Goal: Task Accomplishment & Management: Manage account settings

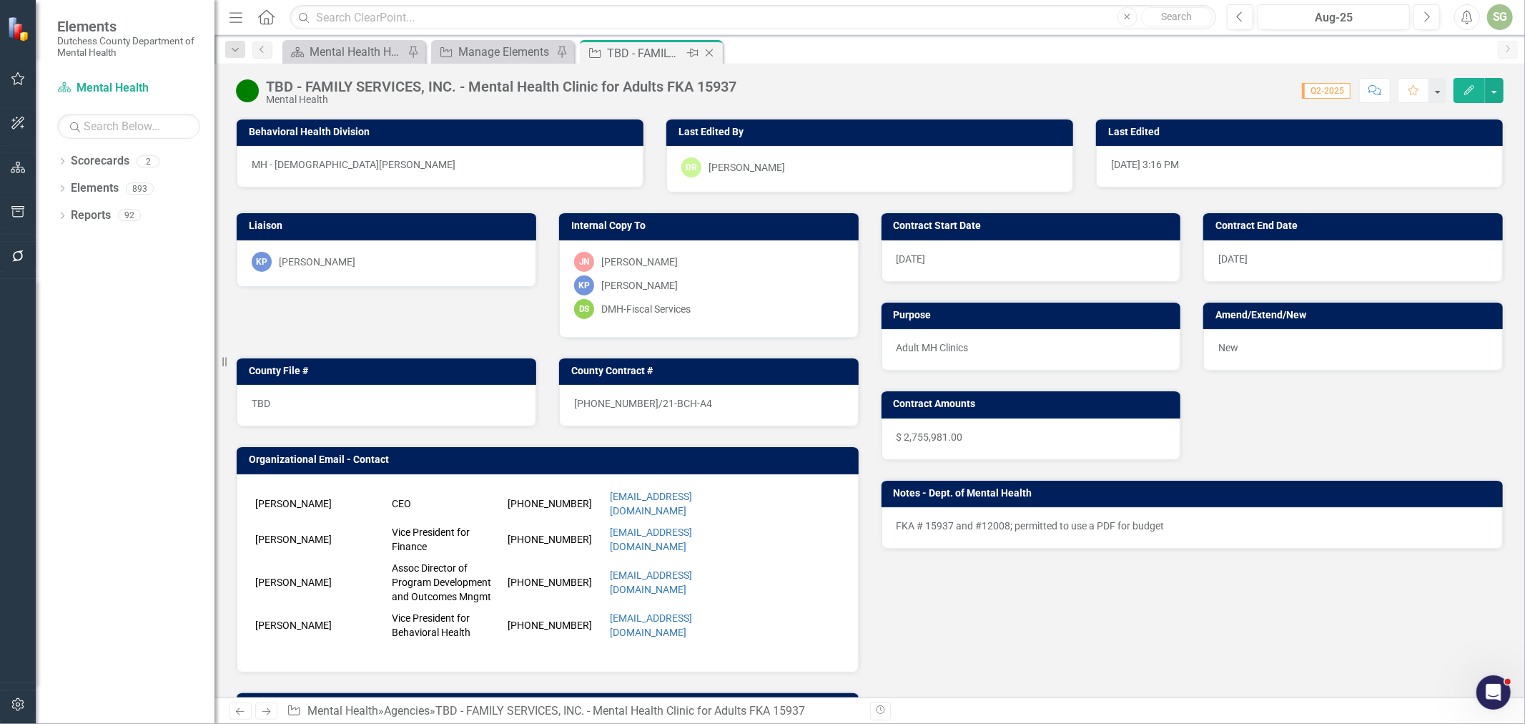
click at [711, 54] on icon at bounding box center [710, 53] width 8 height 8
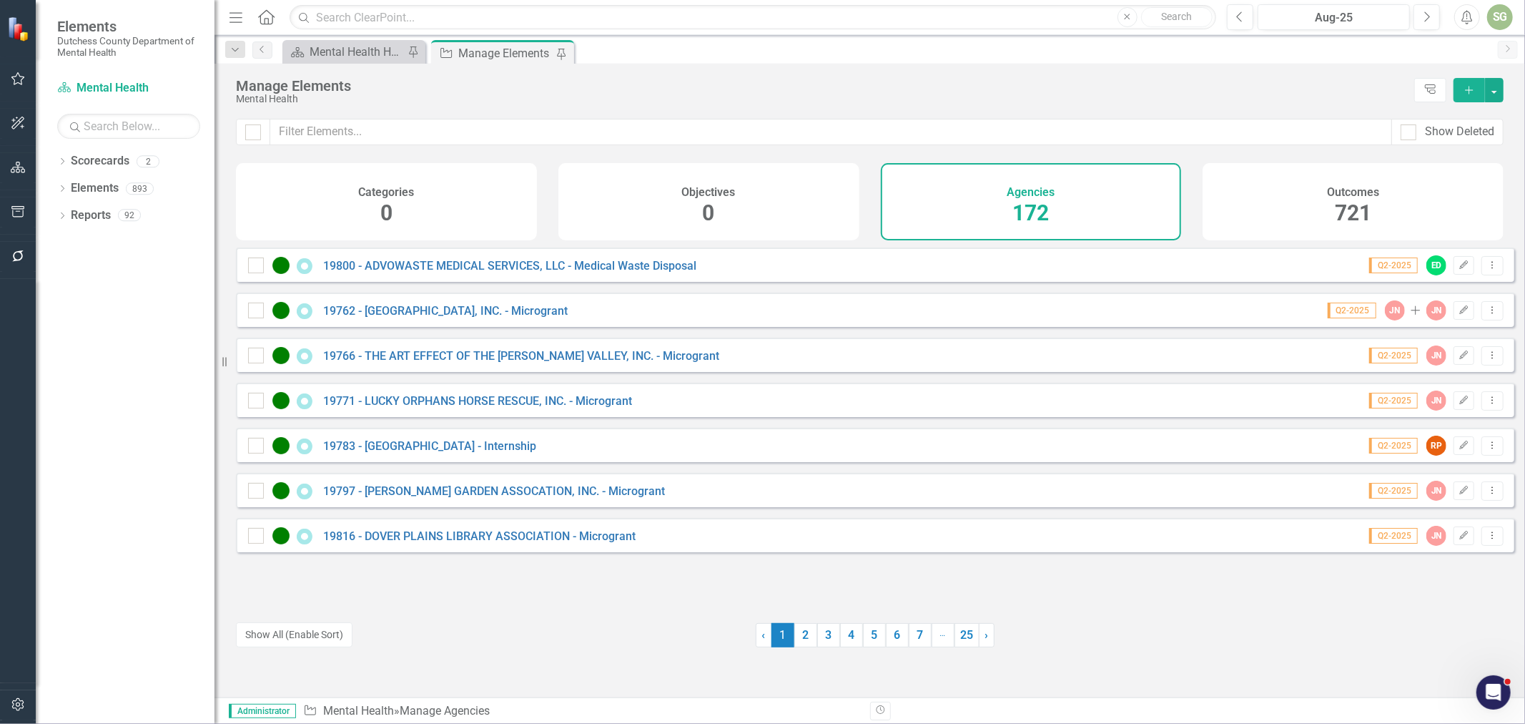
click at [52, 220] on div "Dropdown Scorecards 2 Dutchess County Mental Health Dropdown Elements 893 Dropd…" at bounding box center [125, 436] width 179 height 574
click at [59, 216] on icon "Dropdown" at bounding box center [62, 217] width 10 height 8
click at [69, 270] on icon "Dropdown" at bounding box center [69, 269] width 10 height 8
click at [69, 270] on icon "Dropdown" at bounding box center [67, 267] width 8 height 10
click at [68, 289] on div "Dropdown Agency Agencies 48" at bounding box center [139, 296] width 151 height 27
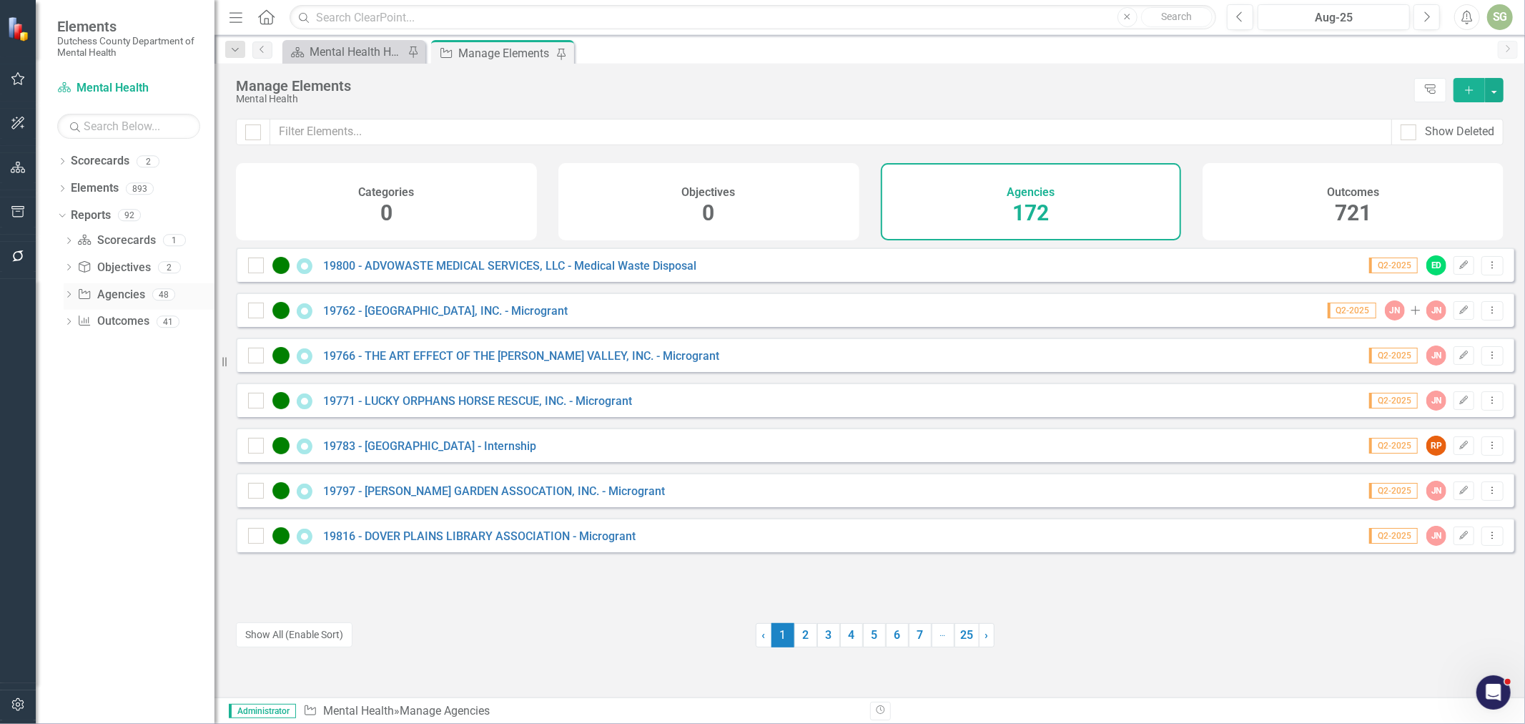
click at [68, 296] on icon "Dropdown" at bounding box center [69, 296] width 10 height 8
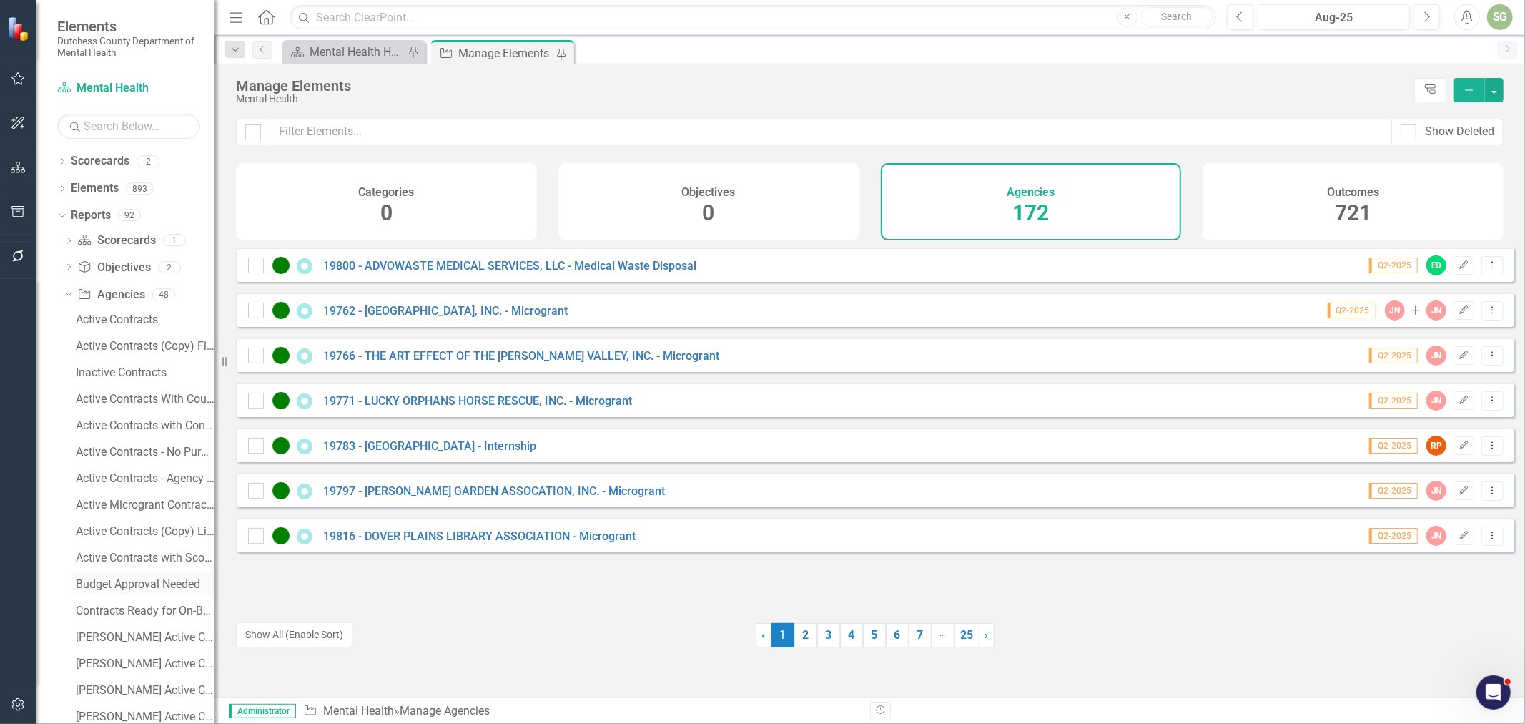
click at [148, 576] on link "Budget Approval Needed" at bounding box center [143, 583] width 142 height 23
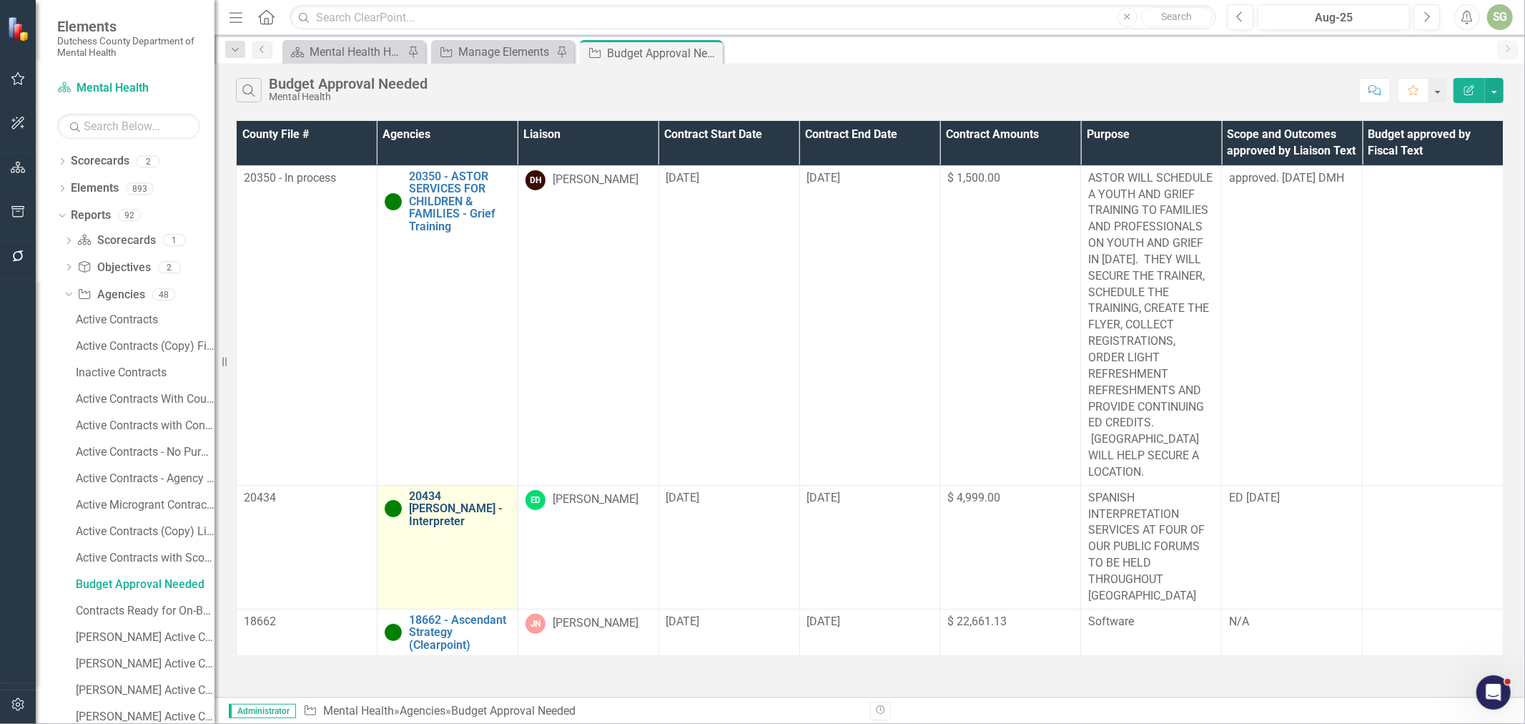
click at [440, 490] on link "20434 [PERSON_NAME] - Interpreter" at bounding box center [460, 509] width 102 height 38
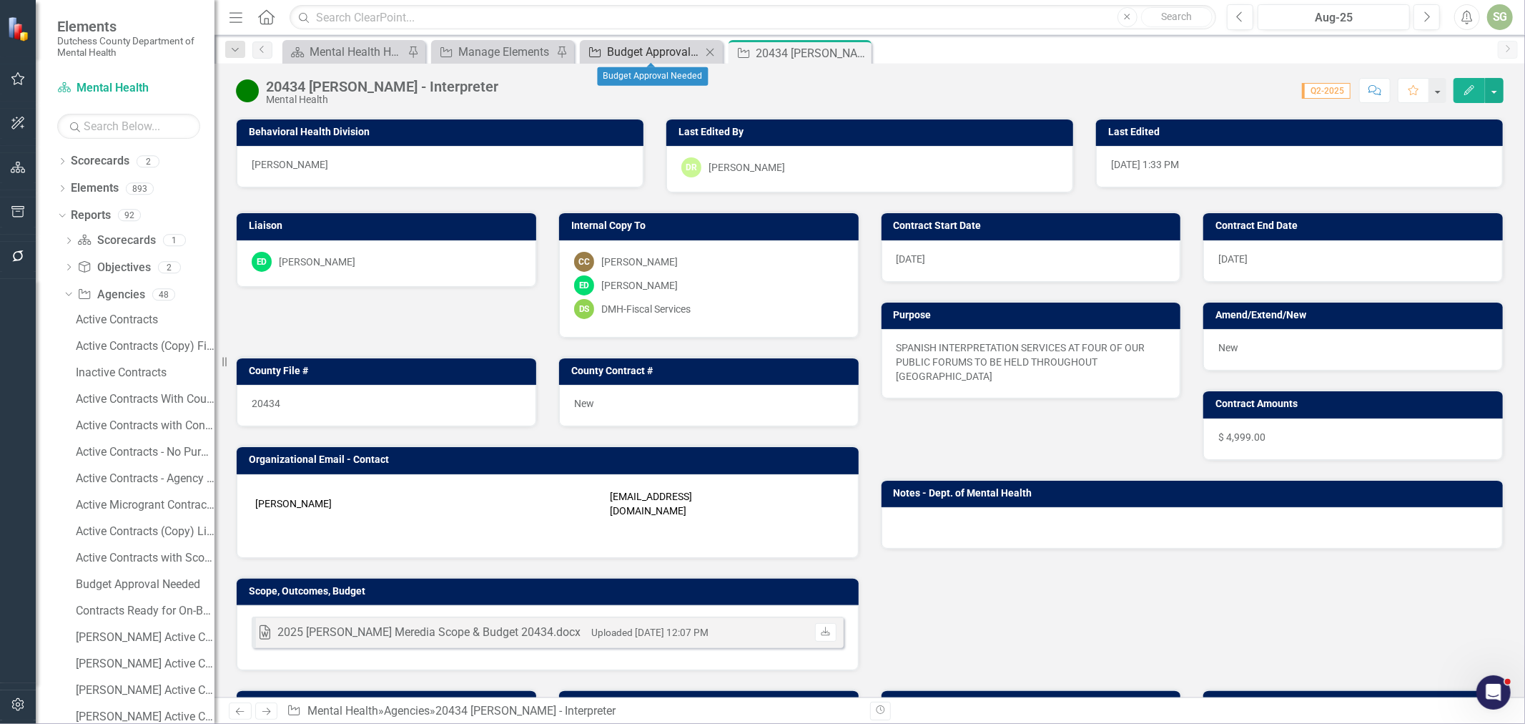
click at [646, 56] on div "Budget Approval Needed" at bounding box center [654, 52] width 94 height 18
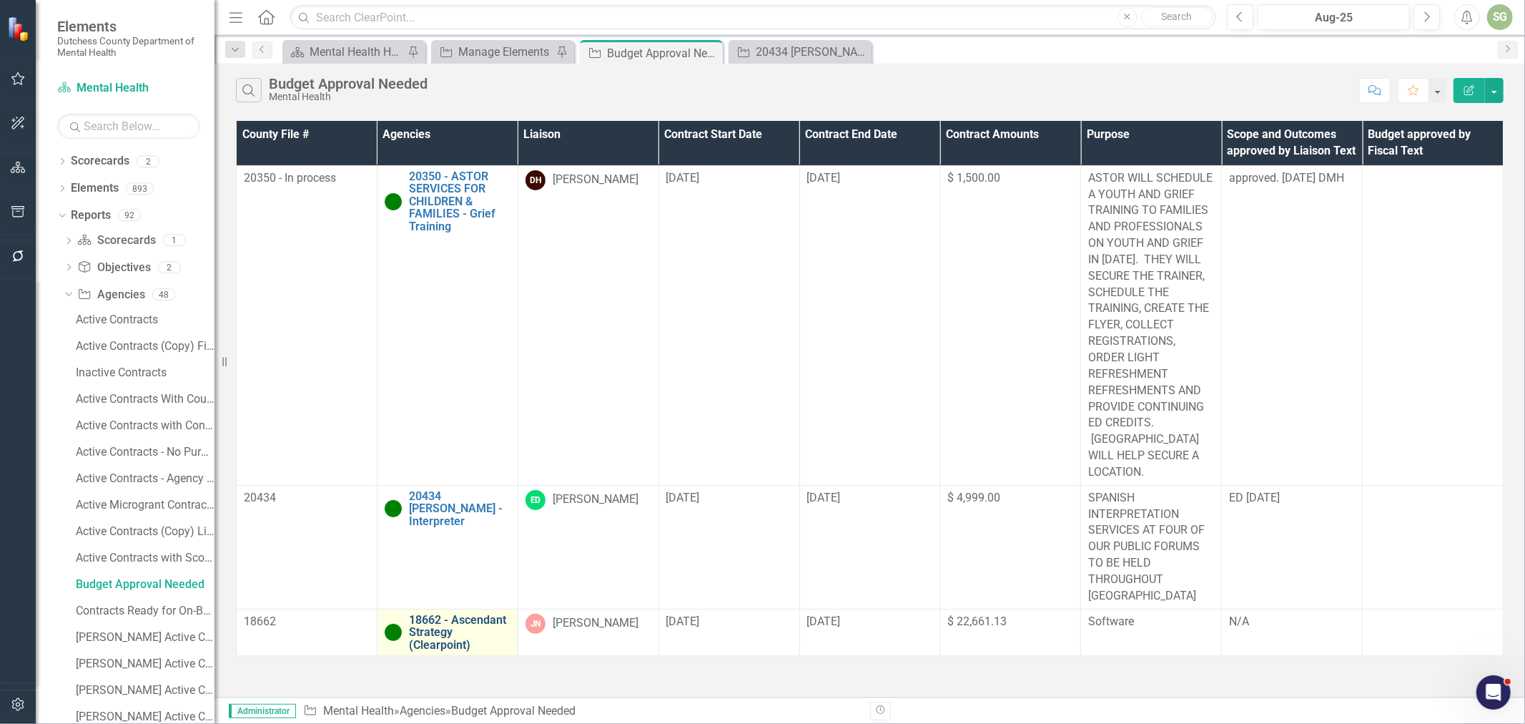
click at [443, 613] on link "18662 - Ascendant Strategy (Clearpoint)" at bounding box center [460, 632] width 102 height 38
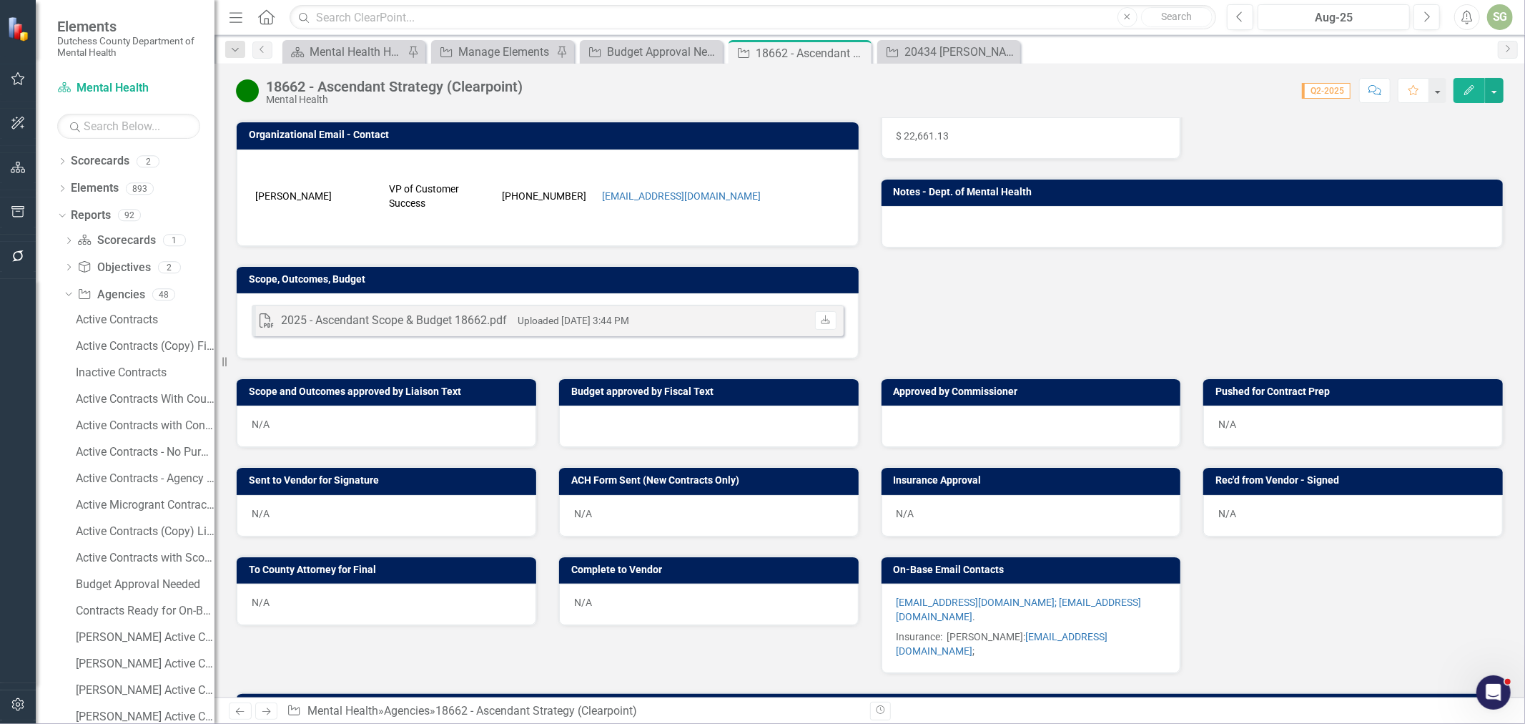
scroll to position [306, 0]
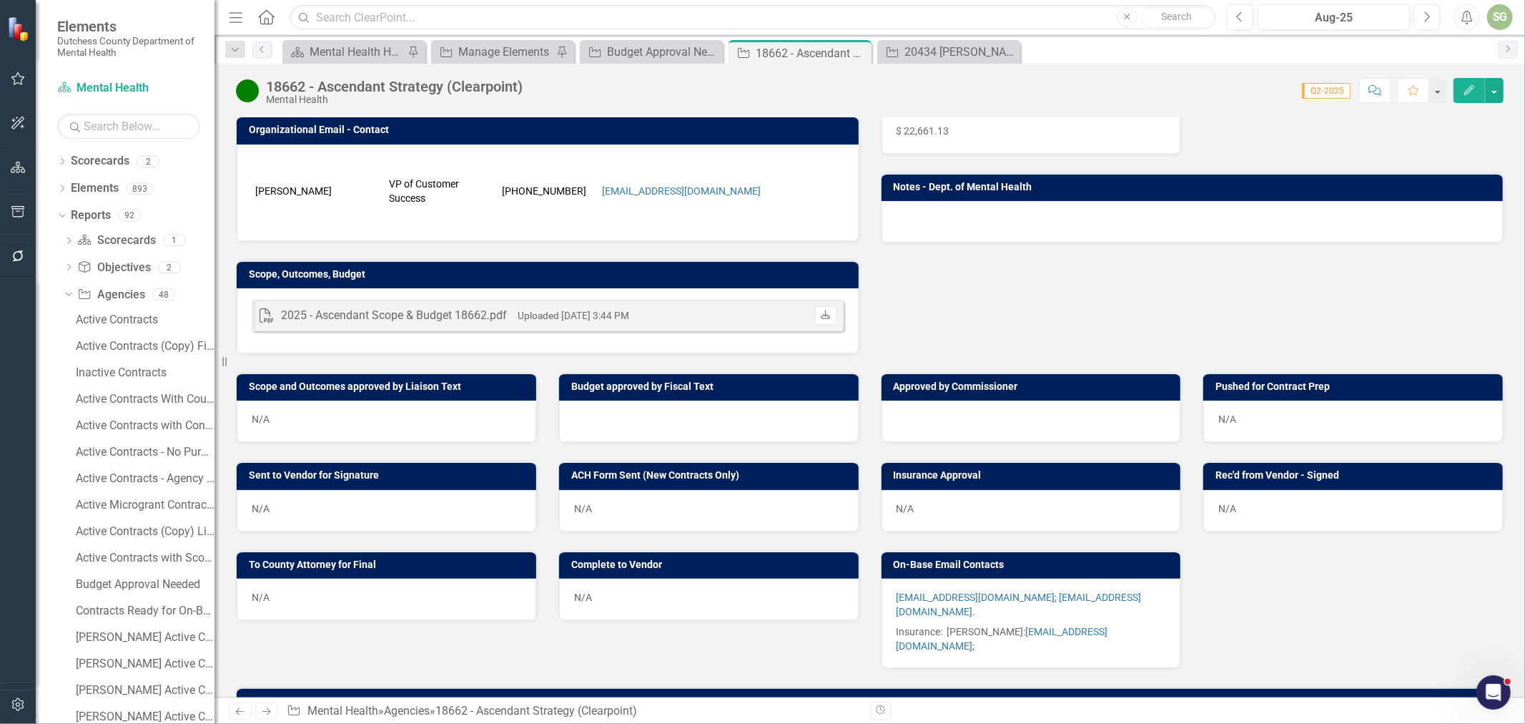
click at [815, 319] on link "Download" at bounding box center [825, 315] width 21 height 19
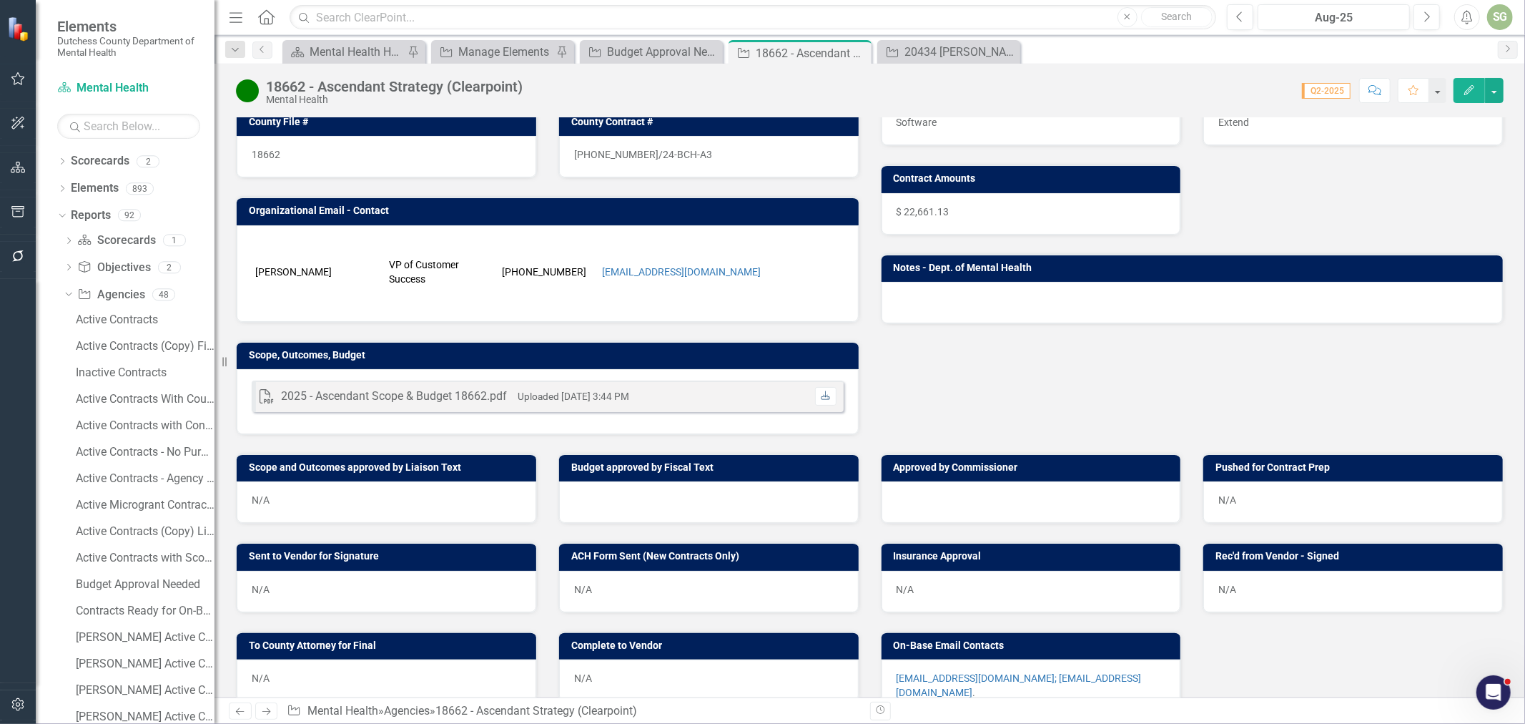
scroll to position [397, 0]
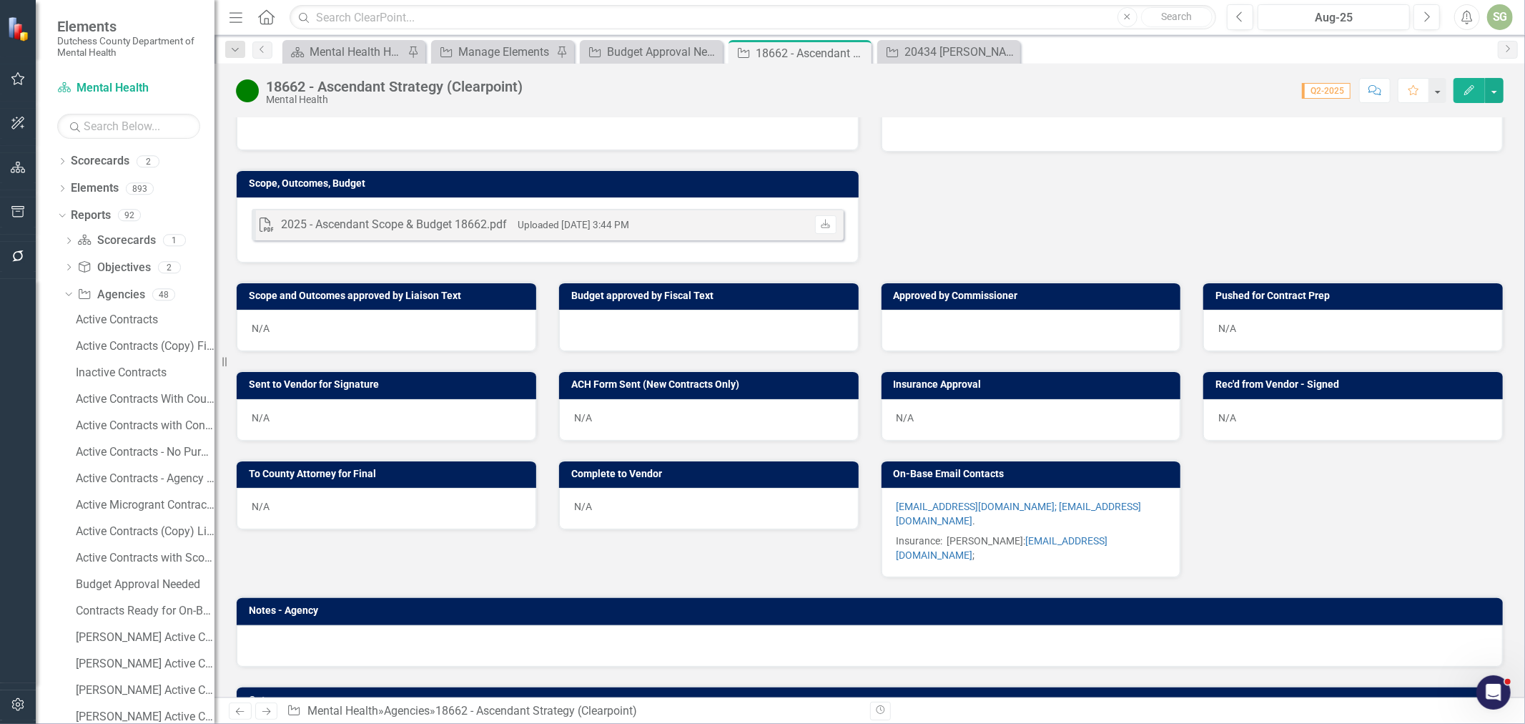
click at [686, 326] on div at bounding box center [709, 330] width 300 height 41
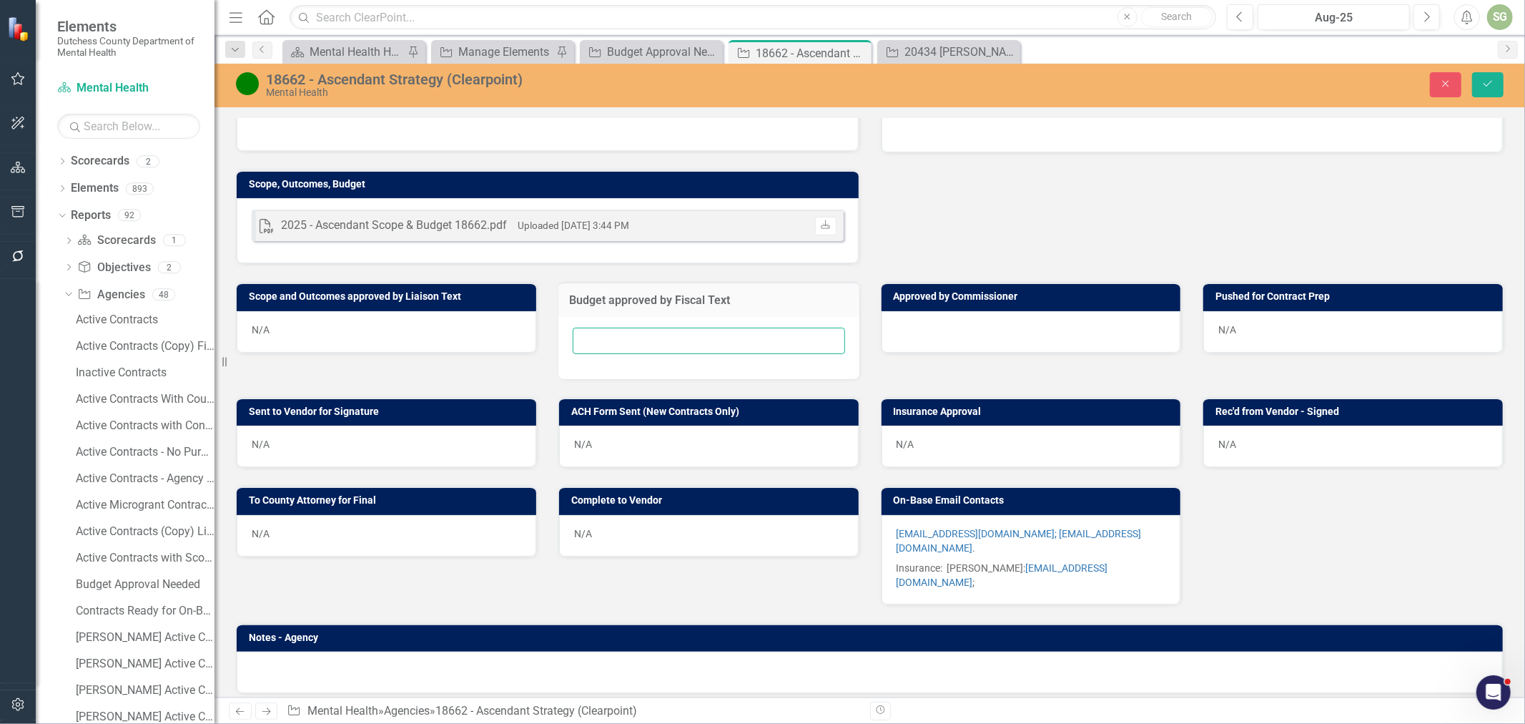
click at [678, 333] on input "text" at bounding box center [709, 340] width 272 height 26
type input "[DATE]"
click at [1501, 90] on button "Save" at bounding box center [1487, 84] width 31 height 25
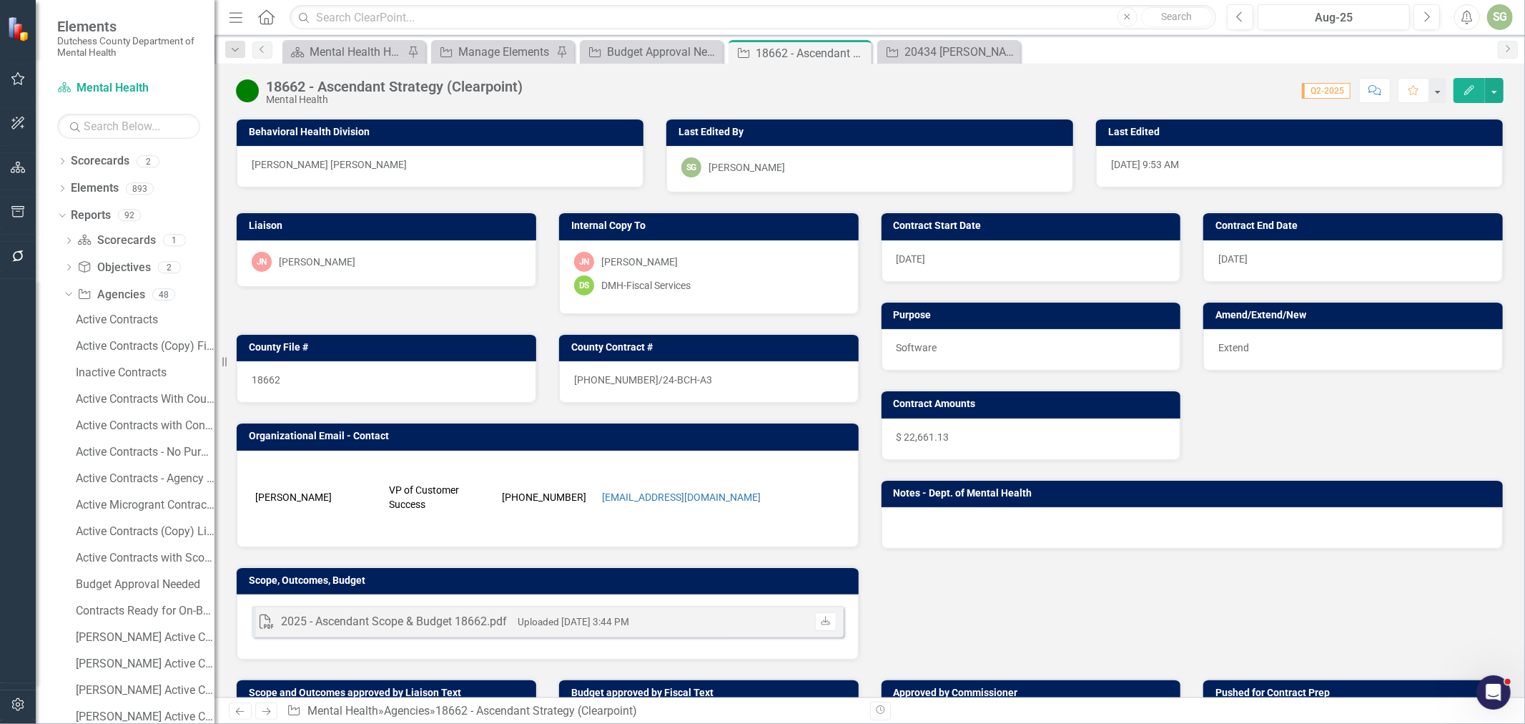
click at [1384, 97] on button "Comment" at bounding box center [1374, 90] width 31 height 25
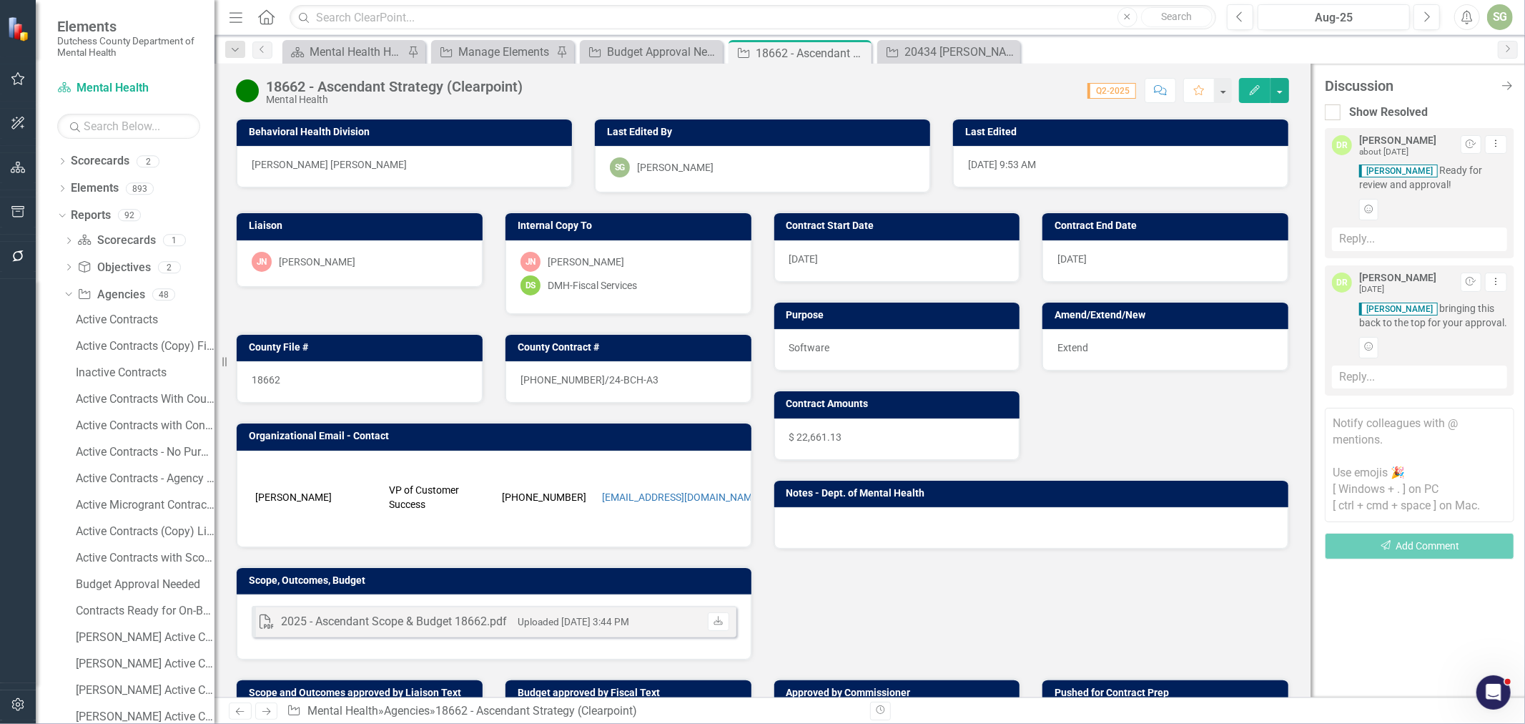
click at [1411, 430] on textarea at bounding box center [1419, 465] width 189 height 114
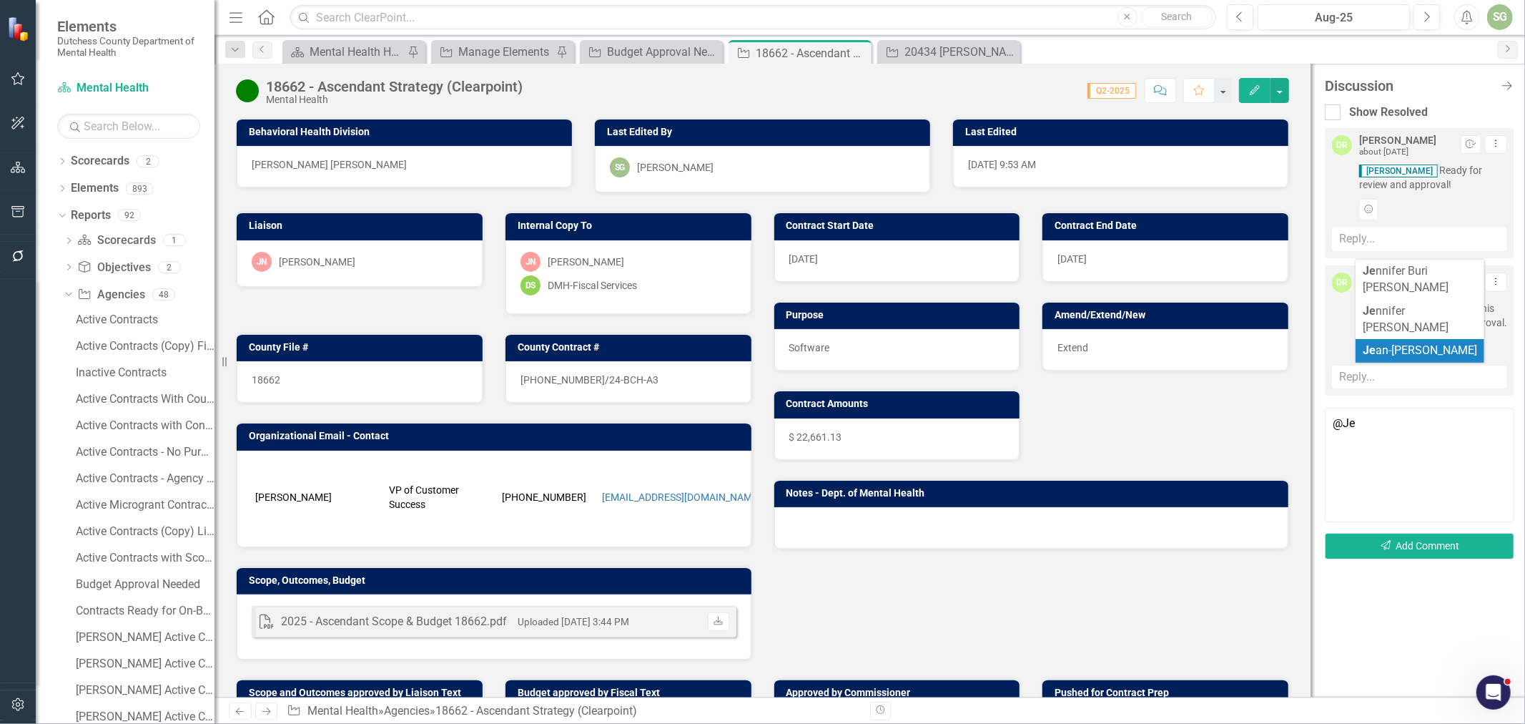
click at [1407, 343] on span "Je an-[PERSON_NAME]" at bounding box center [1420, 350] width 114 height 14
click at [1482, 425] on textarea "@[PERSON_NAME]" at bounding box center [1419, 465] width 189 height 114
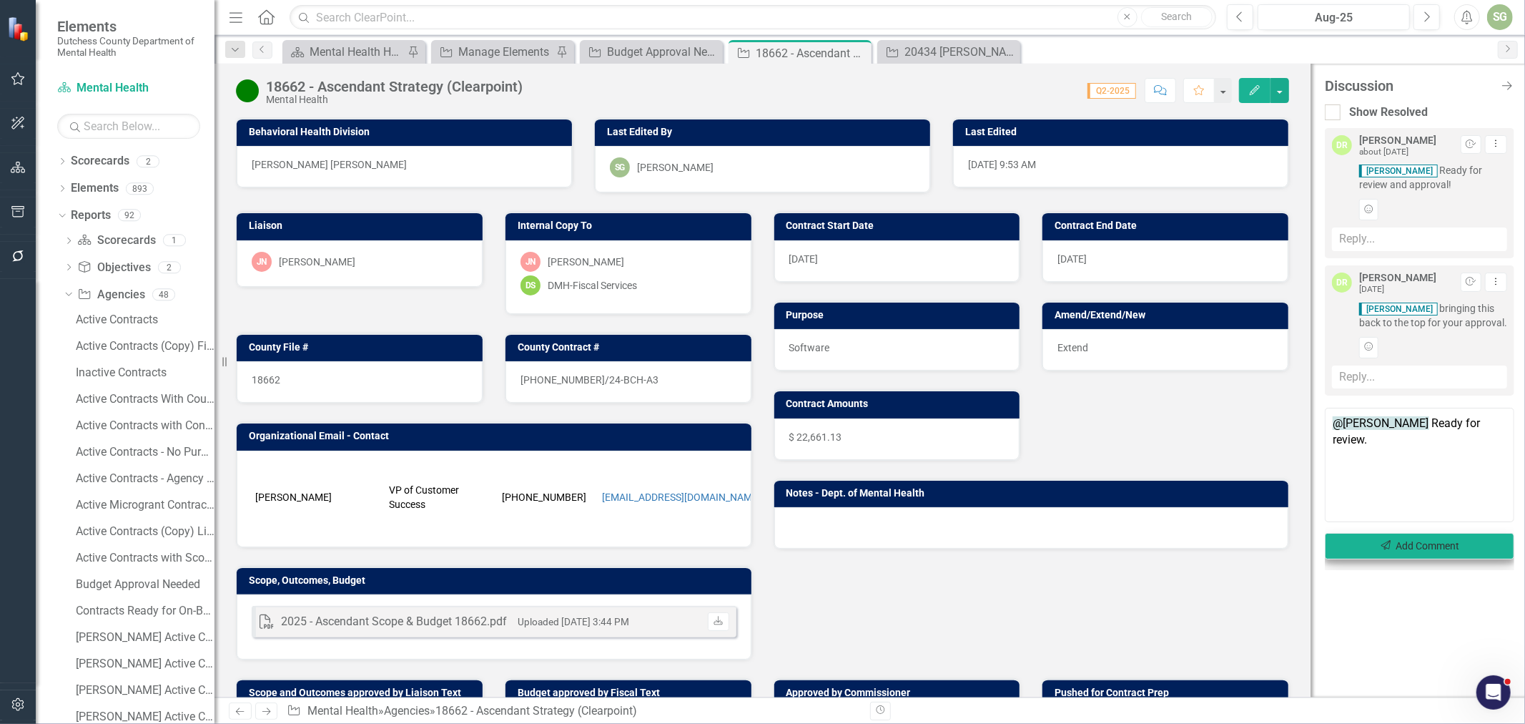
type textarea "@[PERSON_NAME] Ready for review."
click at [1459, 544] on button "Send Add Comment" at bounding box center [1419, 546] width 189 height 26
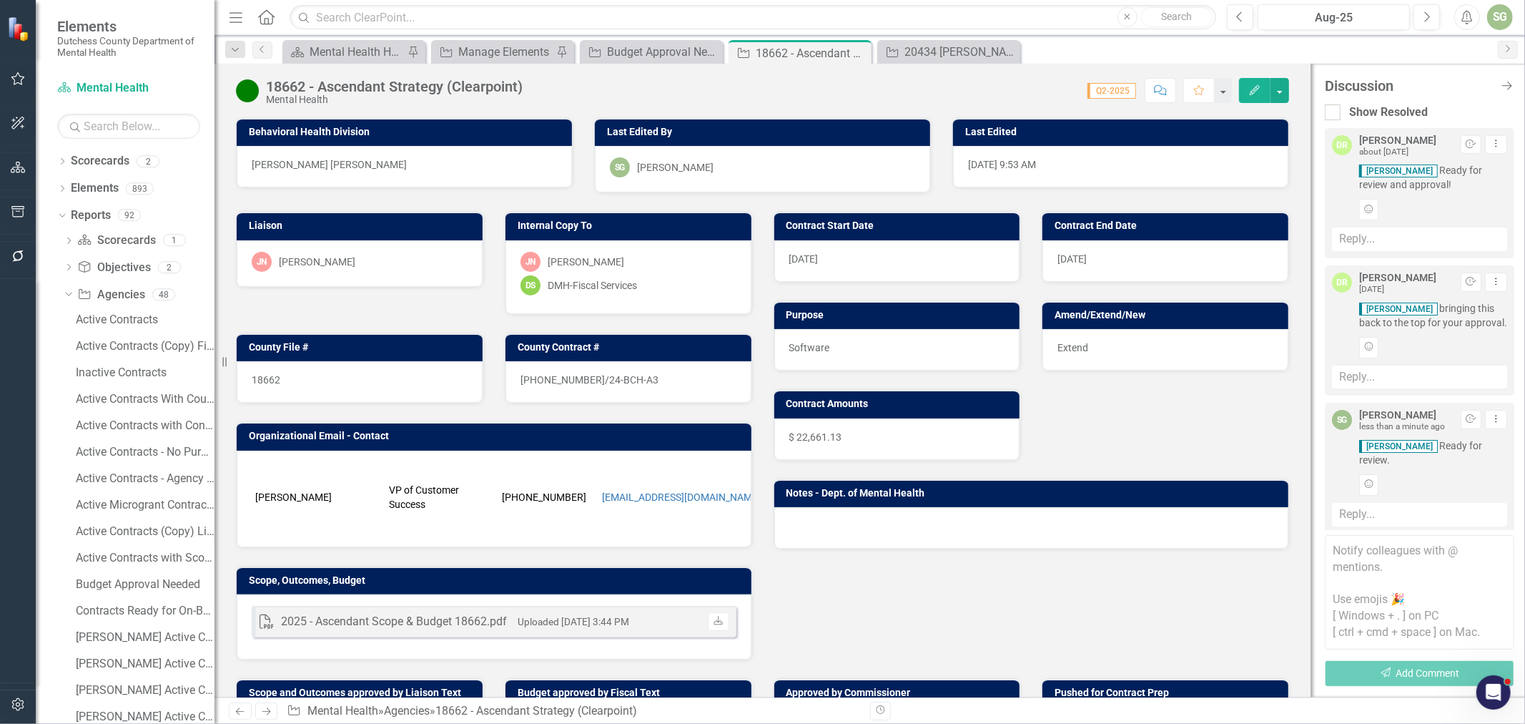
scroll to position [25, 0]
click at [1505, 89] on icon "Close Discussion Bar" at bounding box center [1507, 86] width 18 height 14
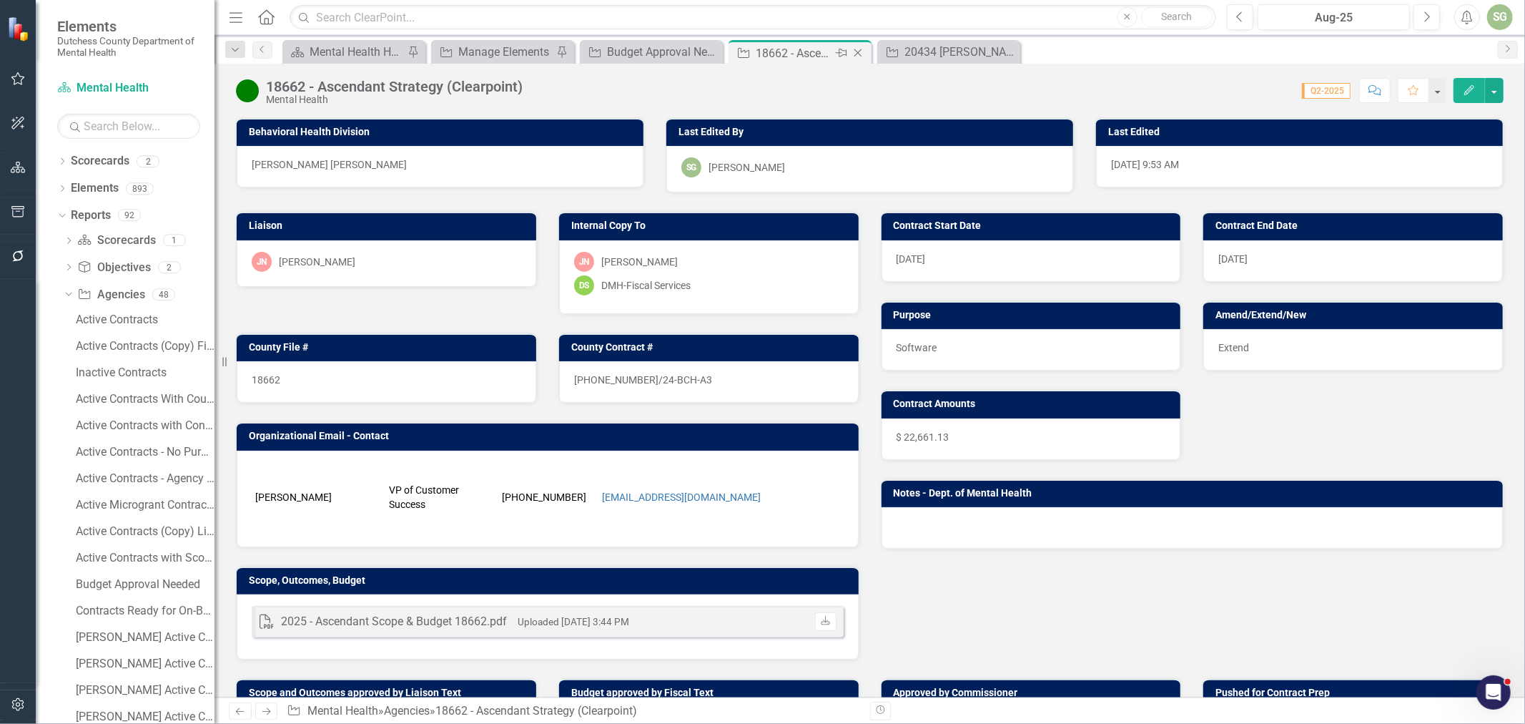
click at [859, 50] on icon "Close" at bounding box center [858, 52] width 14 height 11
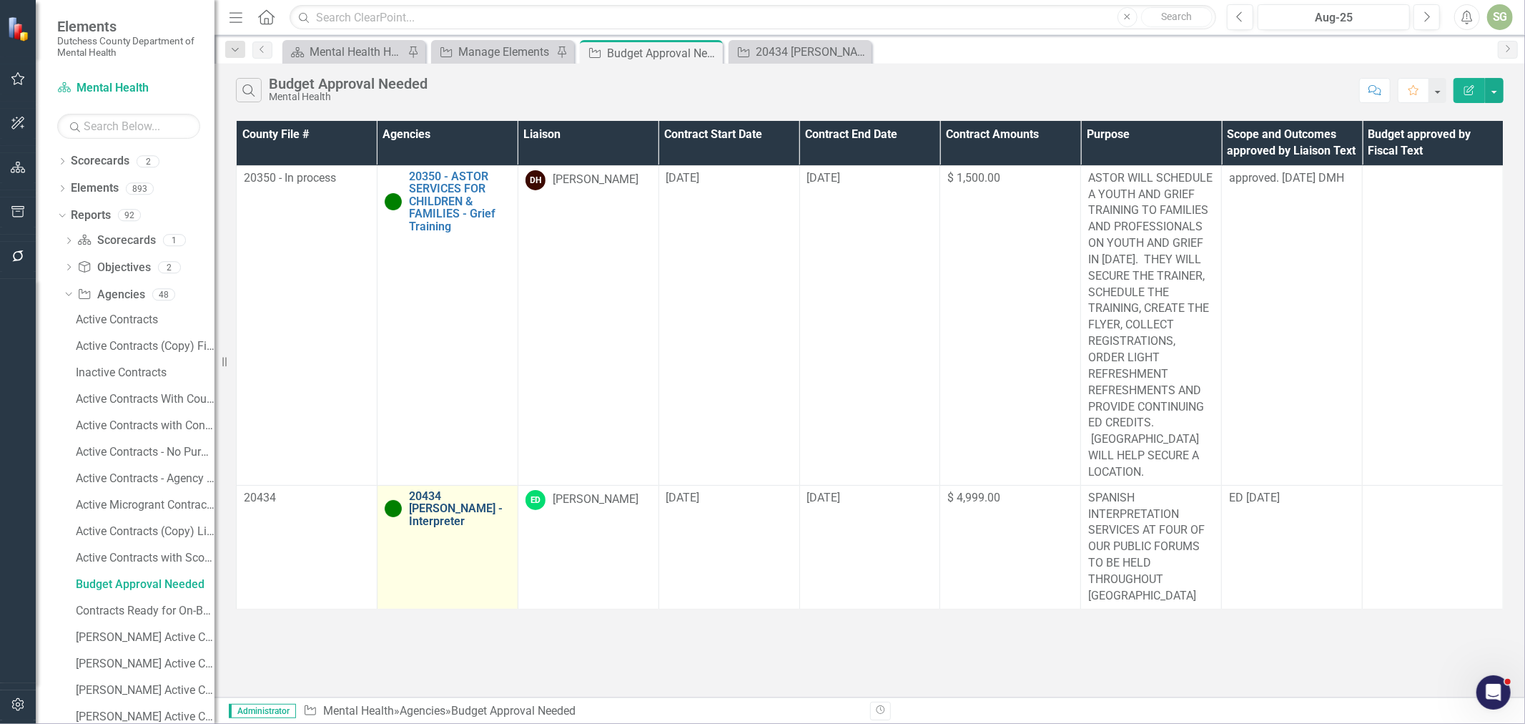
click at [453, 513] on link "20434 [PERSON_NAME] - Interpreter" at bounding box center [460, 509] width 102 height 38
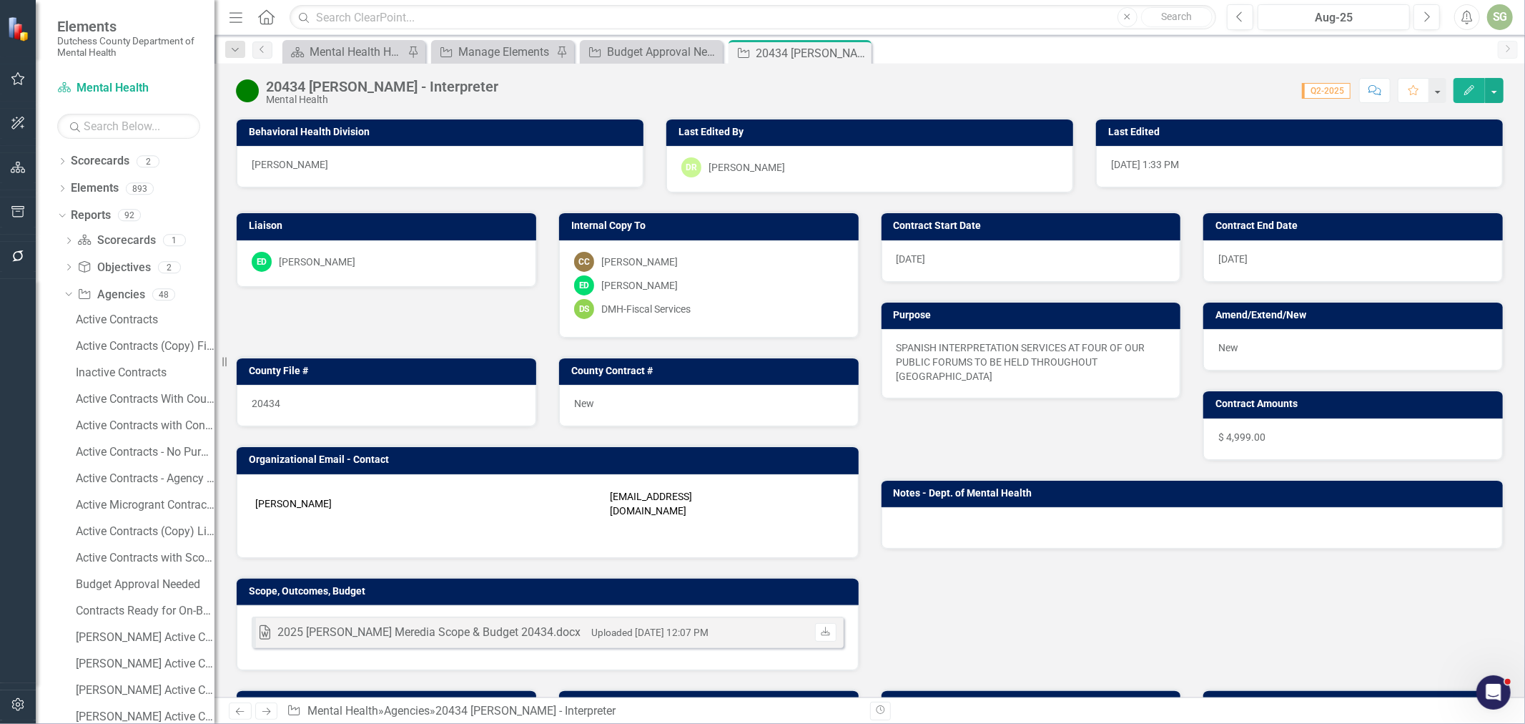
scroll to position [238, 0]
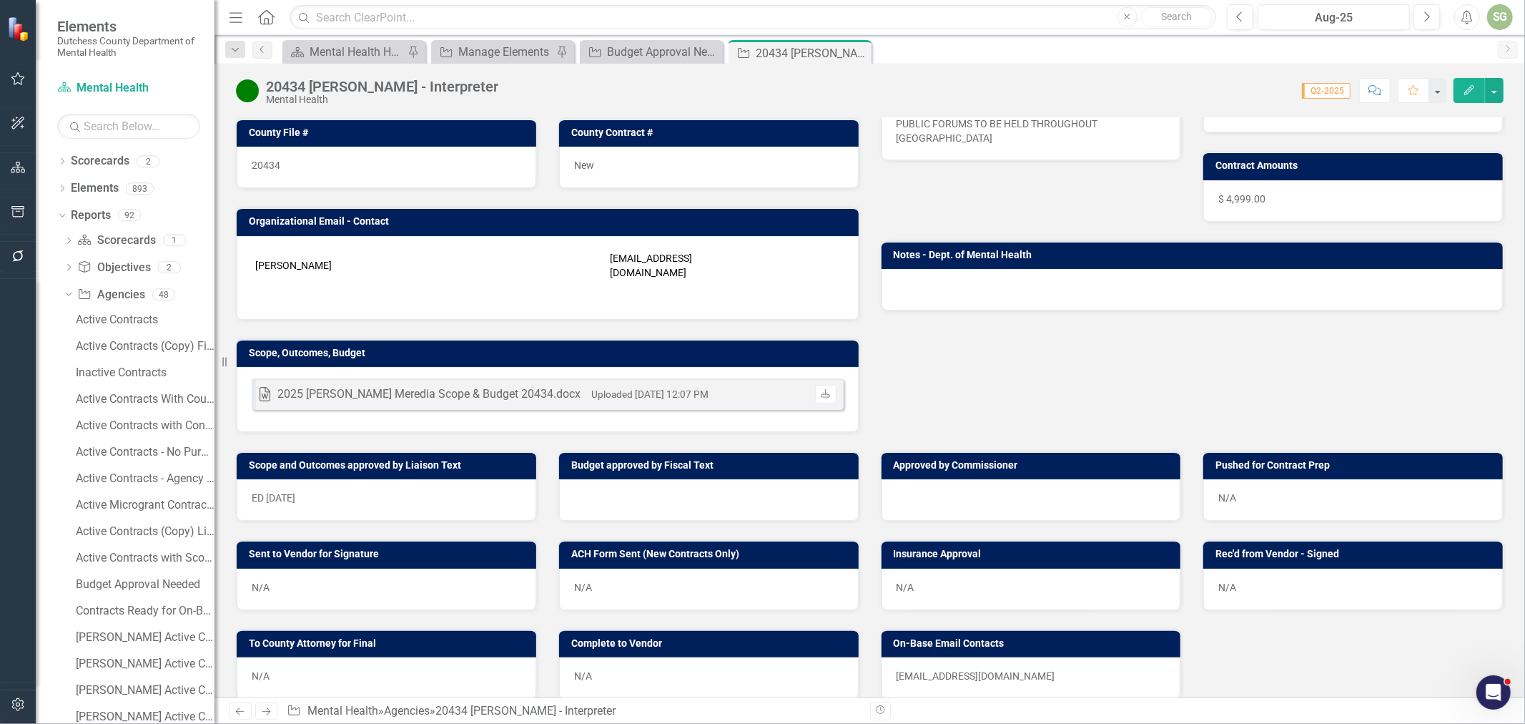
click at [526, 386] on div "2025 [PERSON_NAME] Meredia Scope & Budget 20434.docx" at bounding box center [428, 394] width 303 height 16
click at [824, 390] on icon "Download" at bounding box center [825, 394] width 11 height 9
click at [611, 488] on div at bounding box center [709, 499] width 300 height 41
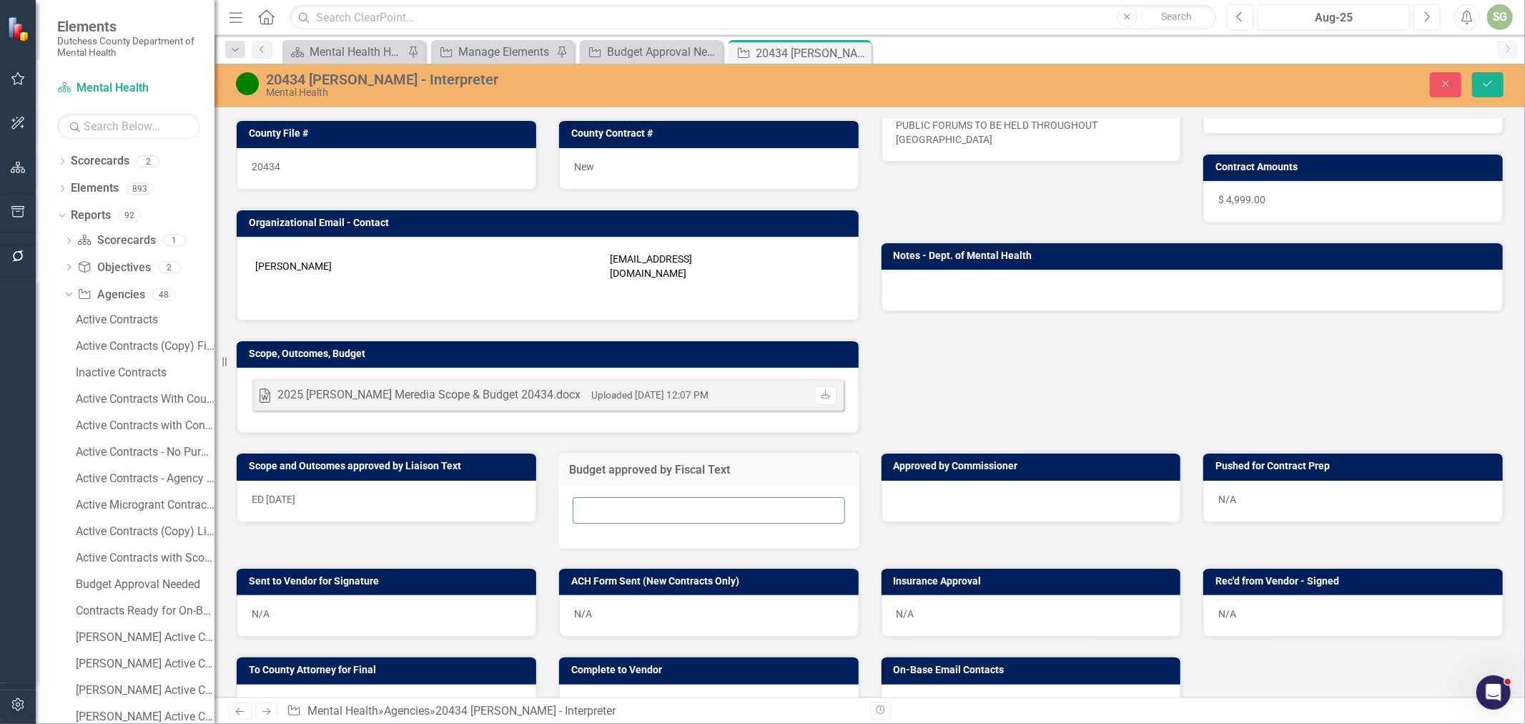
click at [611, 497] on input "text" at bounding box center [709, 510] width 272 height 26
type input "[DATE]"
click at [1482, 89] on button "Save" at bounding box center [1487, 84] width 31 height 25
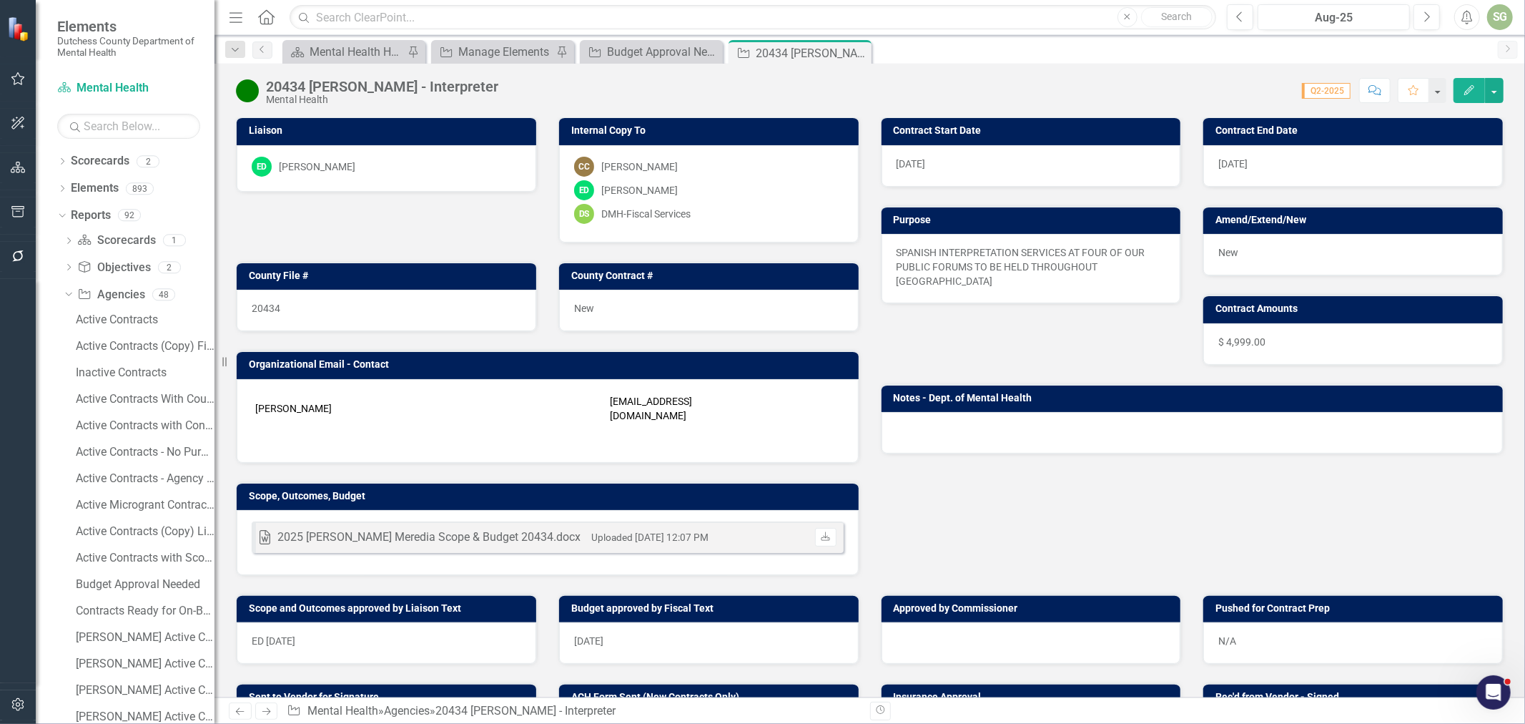
scroll to position [0, 0]
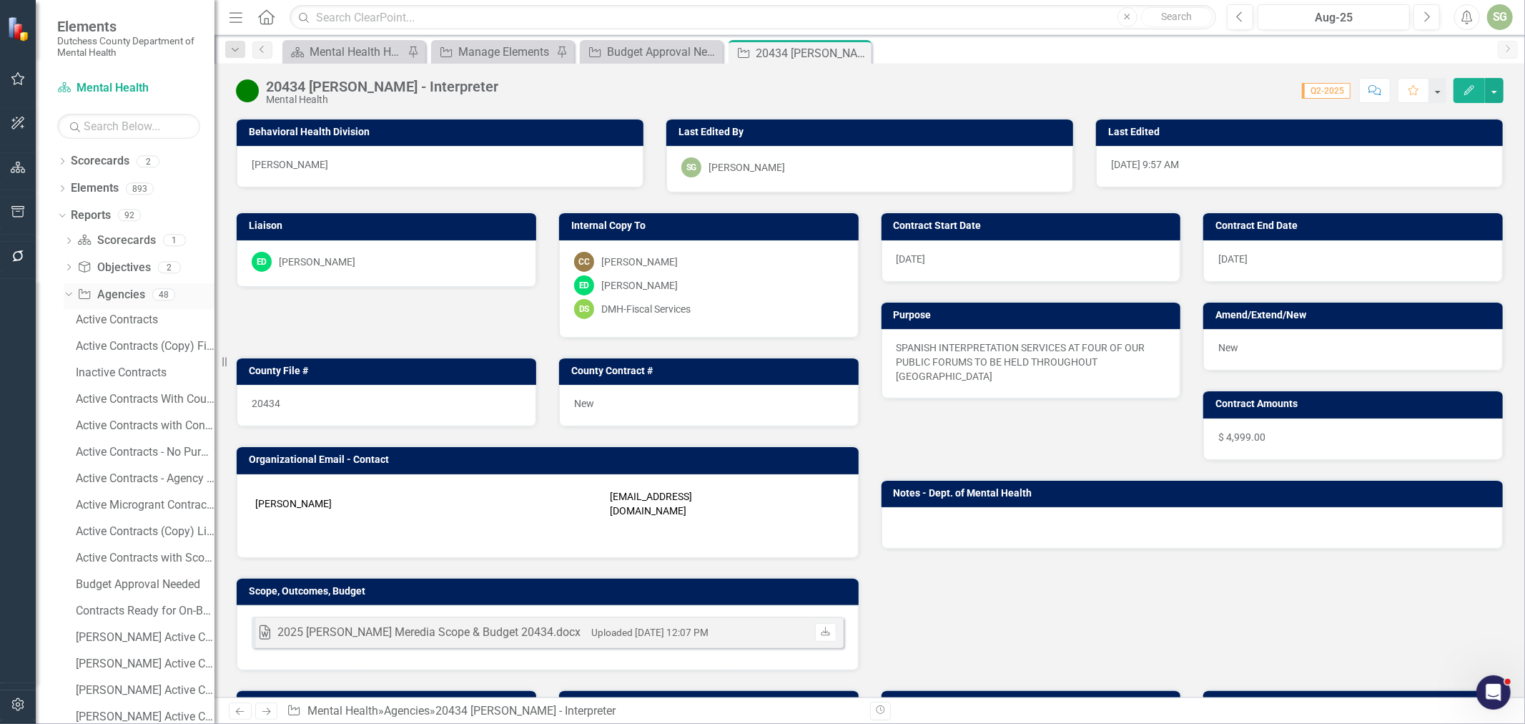
click at [67, 297] on icon "Dropdown" at bounding box center [67, 294] width 8 height 10
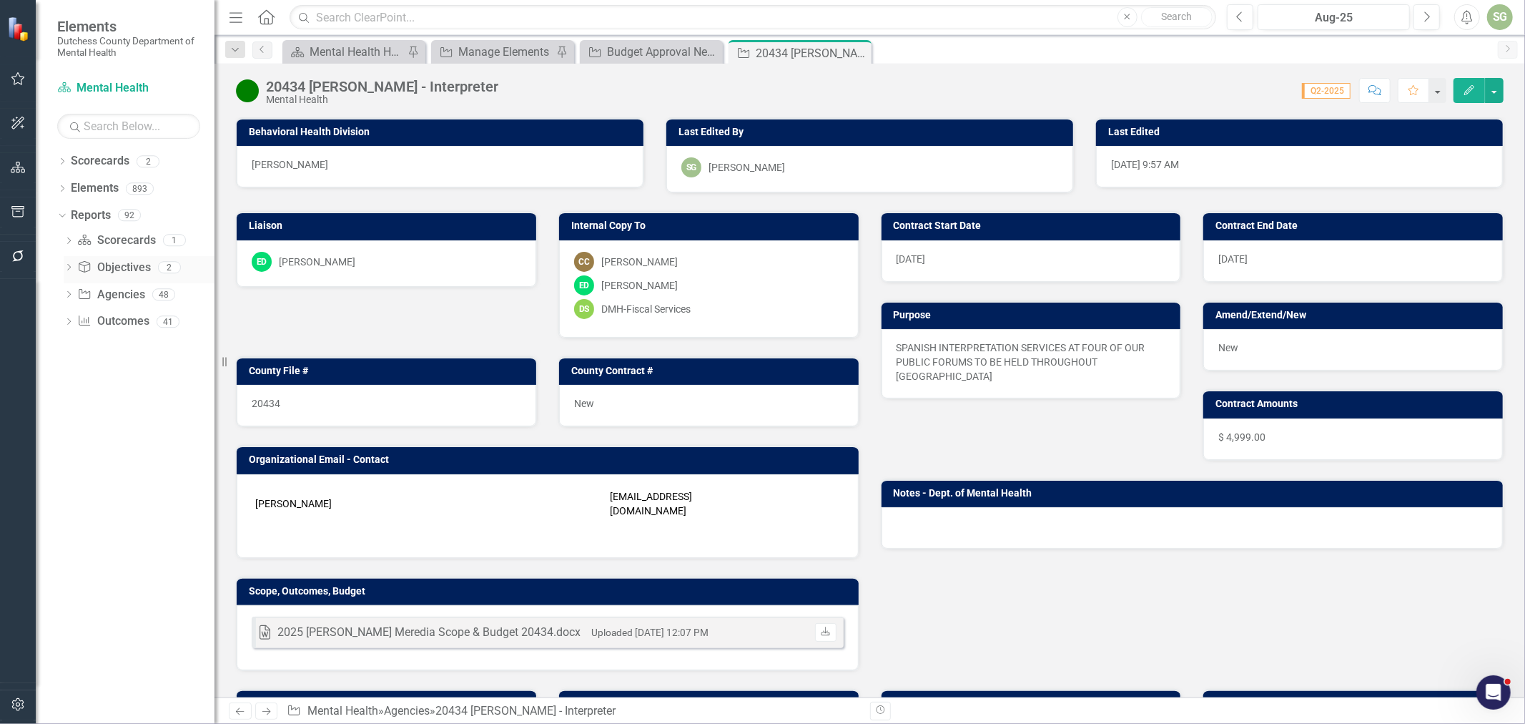
click at [69, 272] on icon "Dropdown" at bounding box center [69, 269] width 10 height 8
click at [70, 267] on div "Dropdown" at bounding box center [66, 267] width 12 height 10
click at [69, 293] on icon "Dropdown" at bounding box center [69, 296] width 10 height 8
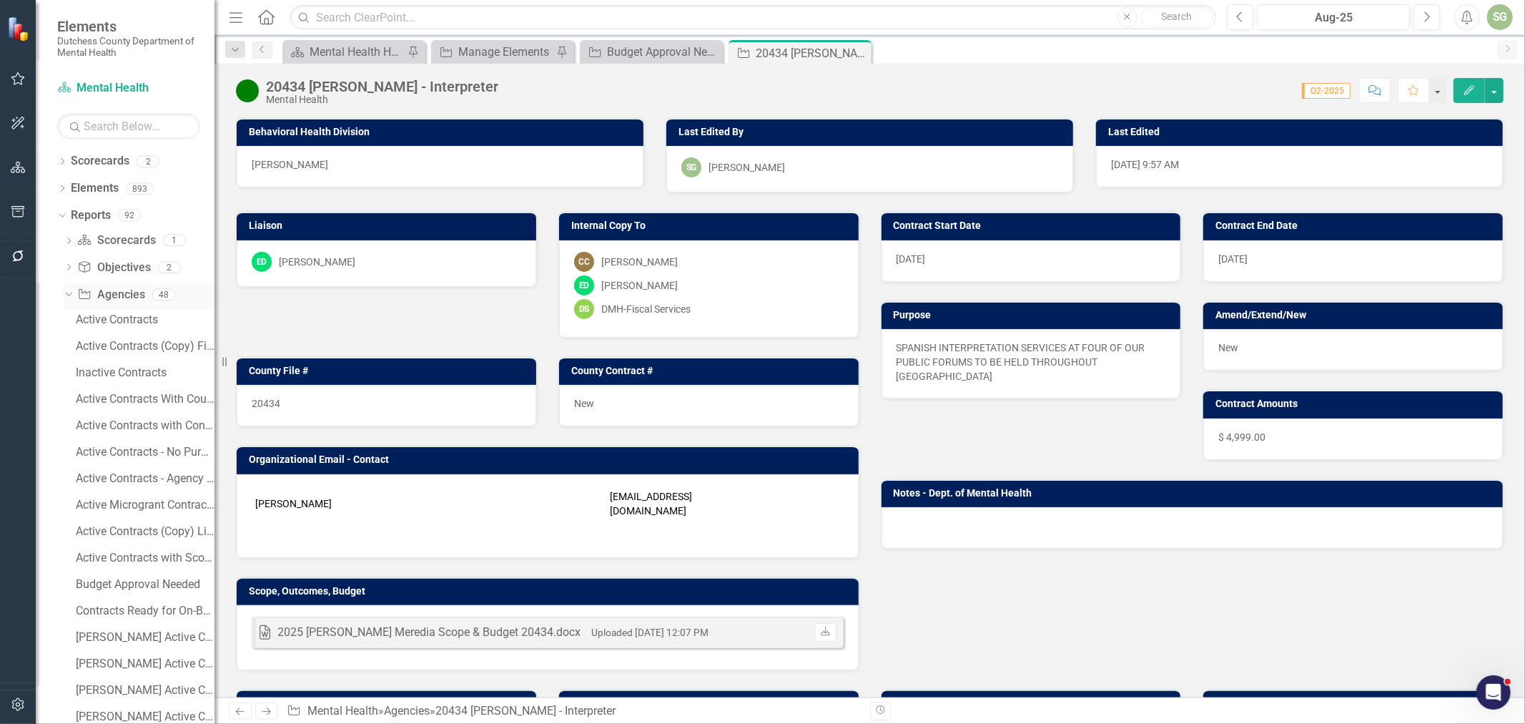
click at [69, 293] on icon "Dropdown" at bounding box center [67, 294] width 8 height 10
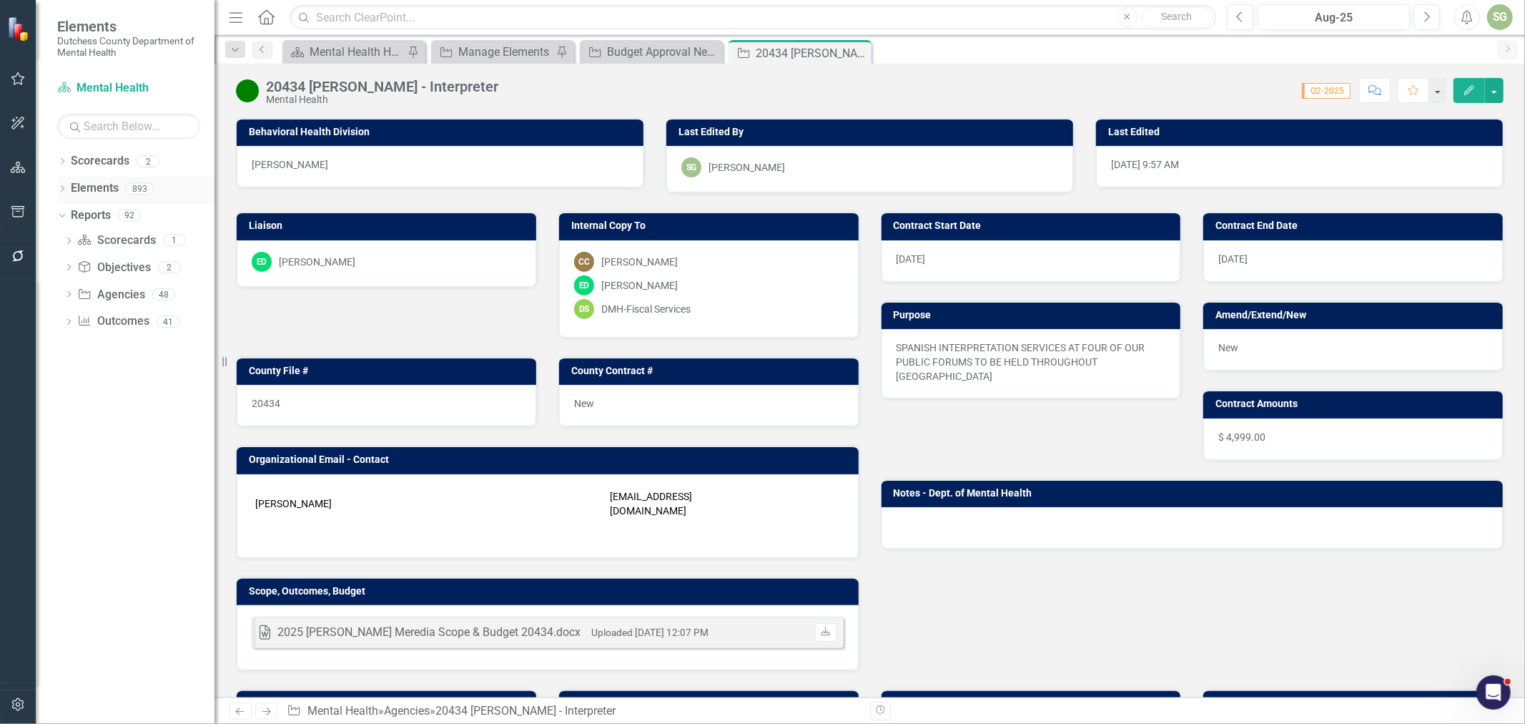
click at [58, 184] on div "Dropdown" at bounding box center [62, 190] width 10 height 12
click at [114, 244] on link "Agency Agencies" at bounding box center [111, 243] width 67 height 16
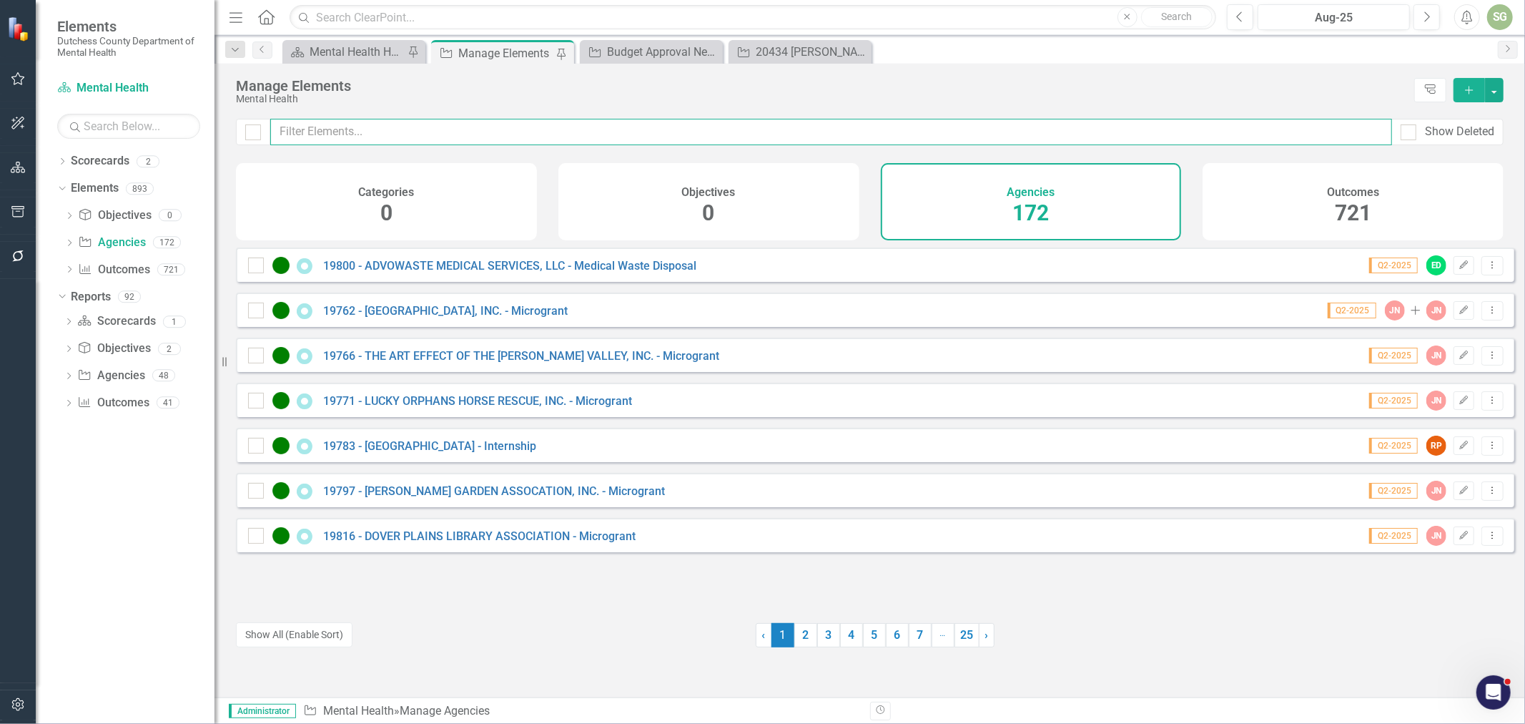
click at [495, 132] on input "text" at bounding box center [831, 132] width 1122 height 26
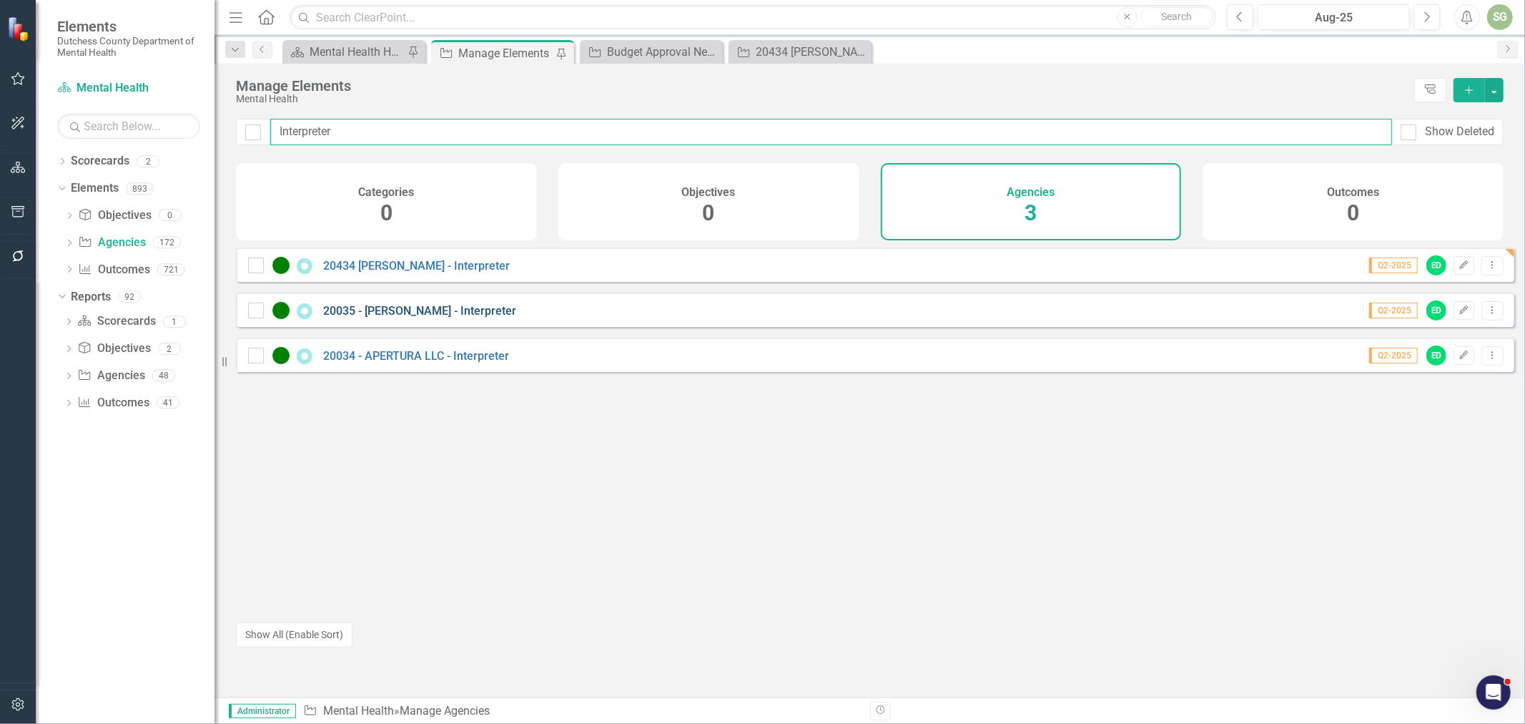
type input "Interpreter"
click at [450, 317] on link "20035 - [PERSON_NAME] - Interpreter" at bounding box center [419, 311] width 193 height 14
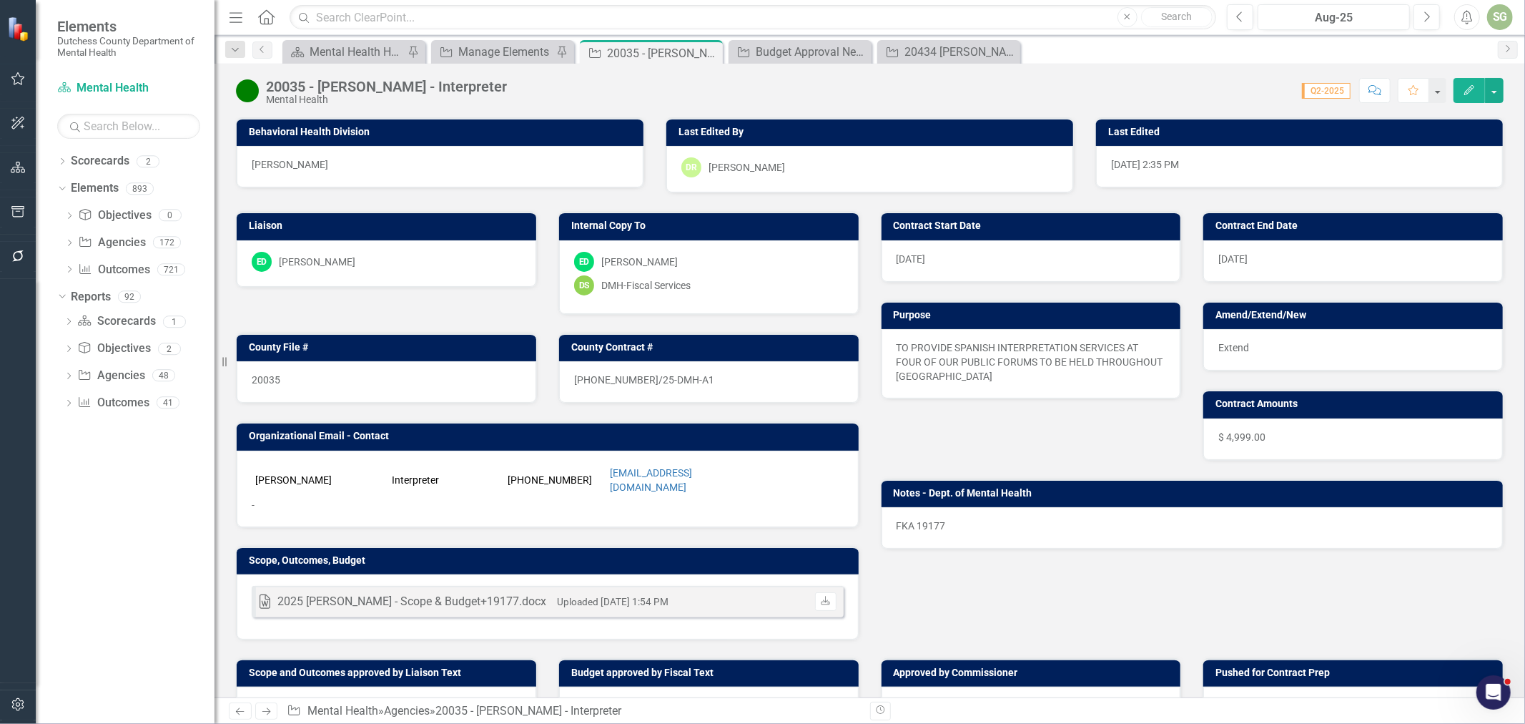
scroll to position [238, 0]
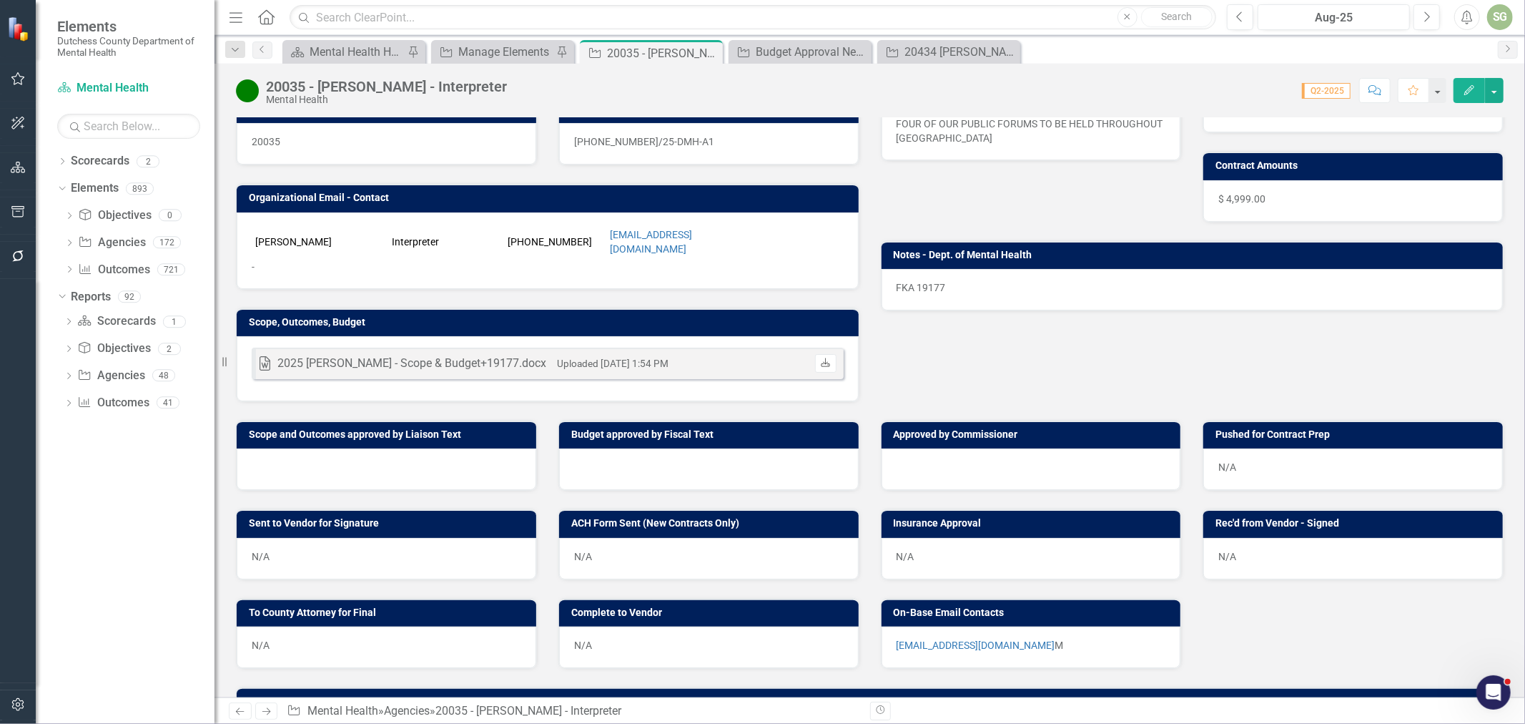
click at [824, 359] on icon "Download" at bounding box center [825, 363] width 11 height 9
click at [711, 54] on icon at bounding box center [710, 53] width 8 height 8
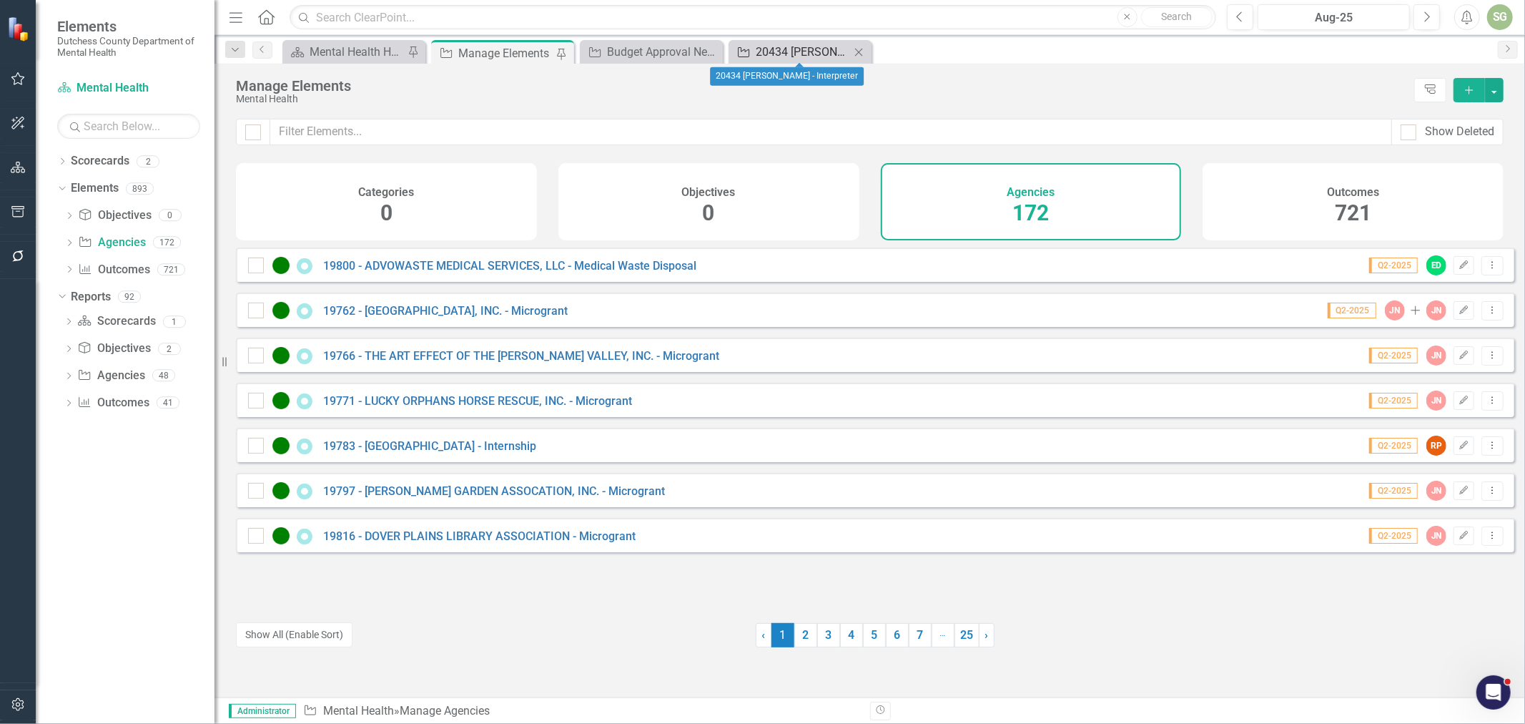
click at [812, 47] on div "20434 [PERSON_NAME] - Interpreter" at bounding box center [803, 52] width 94 height 18
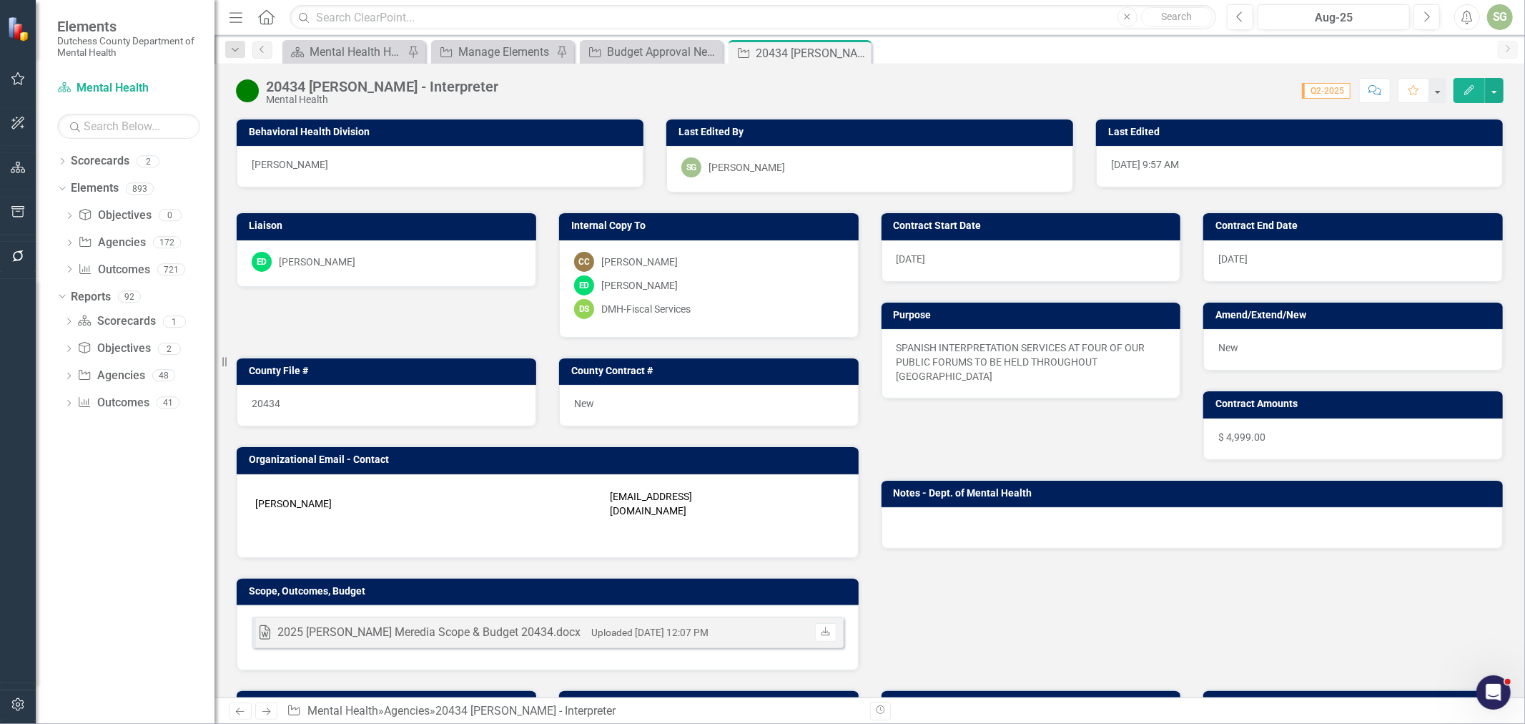
click at [1379, 87] on icon "Comment" at bounding box center [1374, 90] width 13 height 10
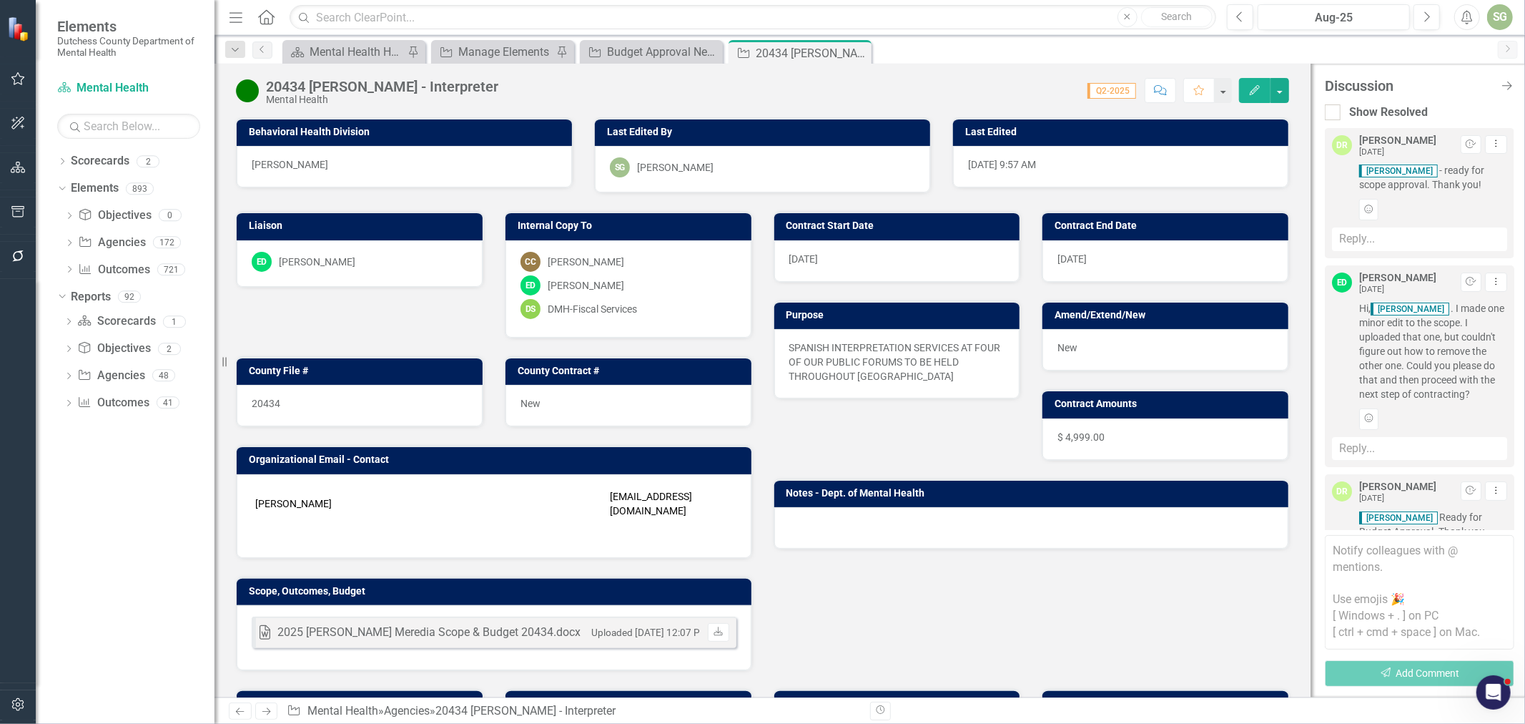
scroll to position [82, 0]
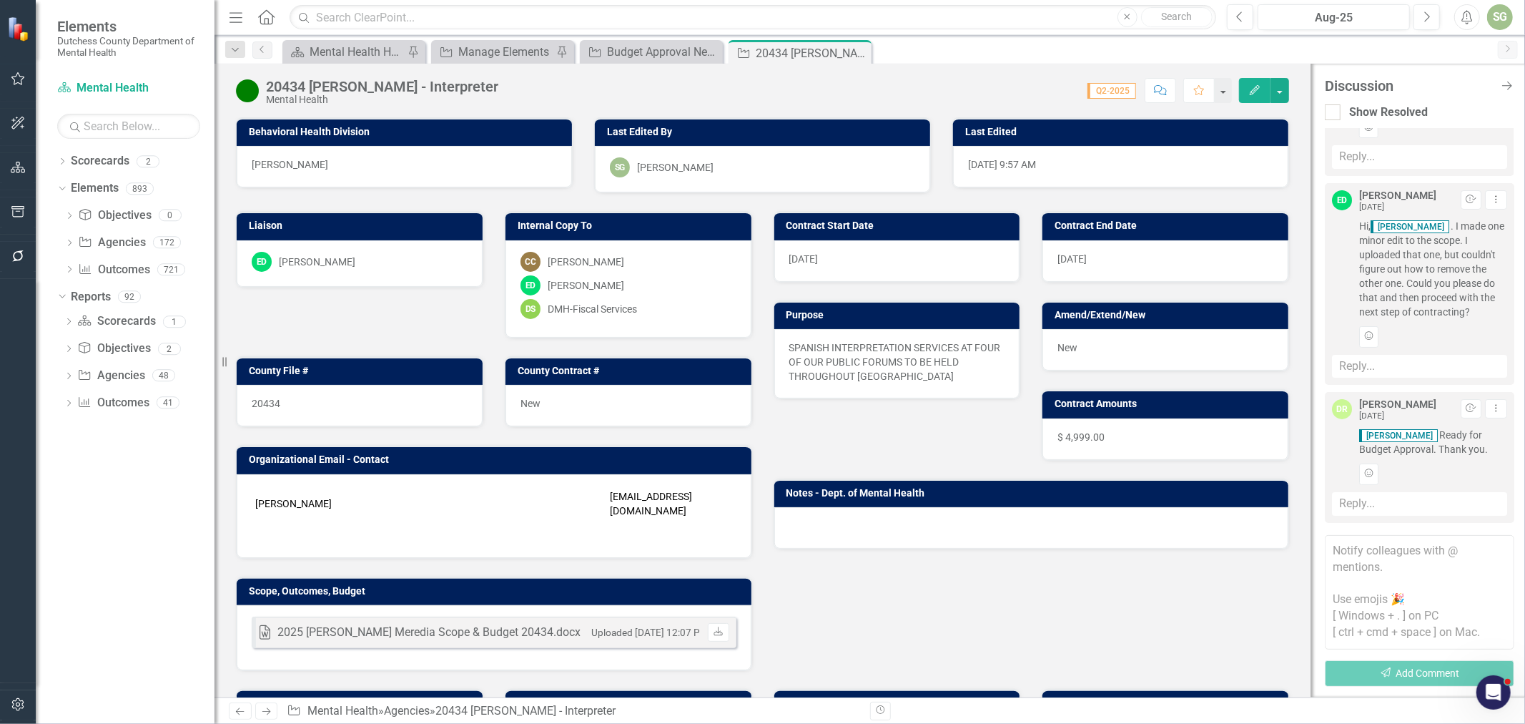
click at [1393, 555] on textarea at bounding box center [1419, 592] width 189 height 114
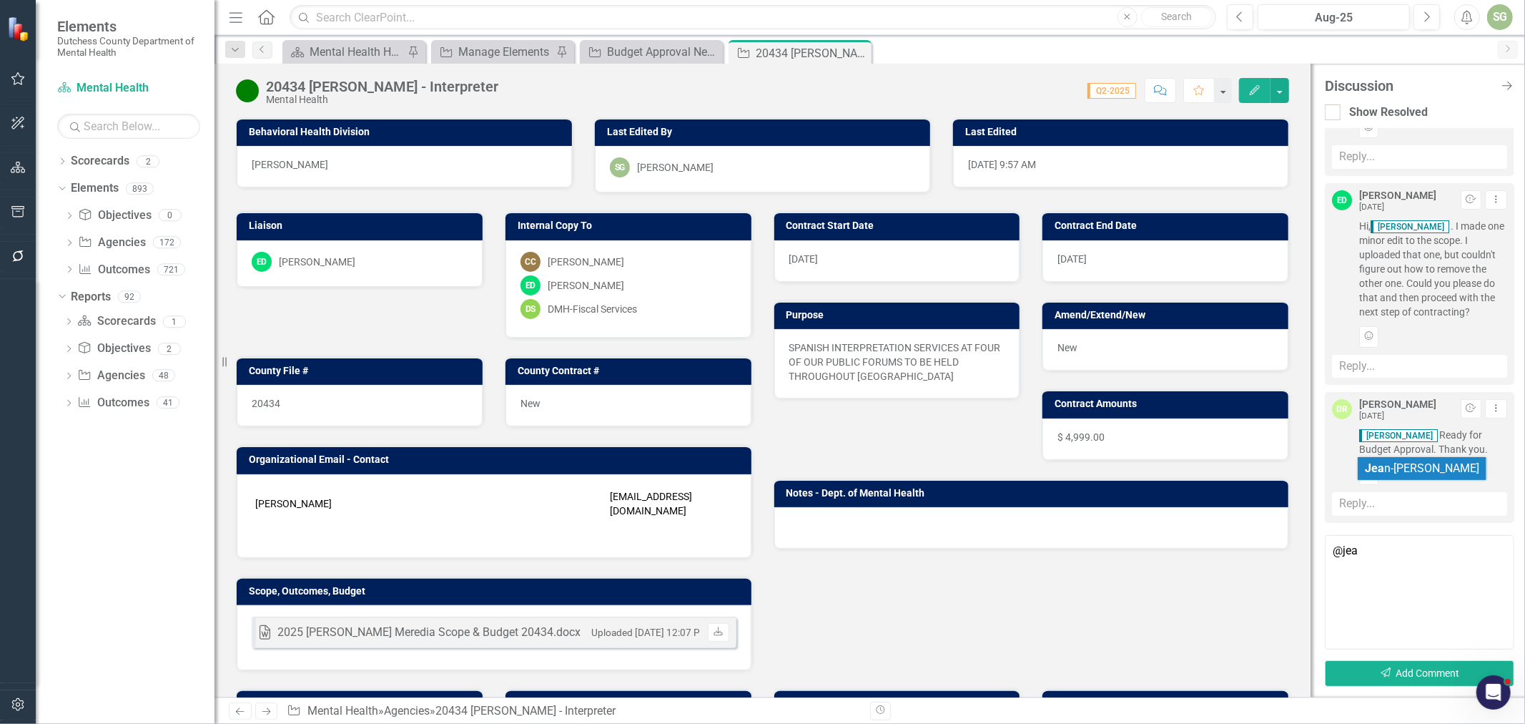
click at [1409, 470] on span "Jea n-[PERSON_NAME]" at bounding box center [1422, 468] width 114 height 14
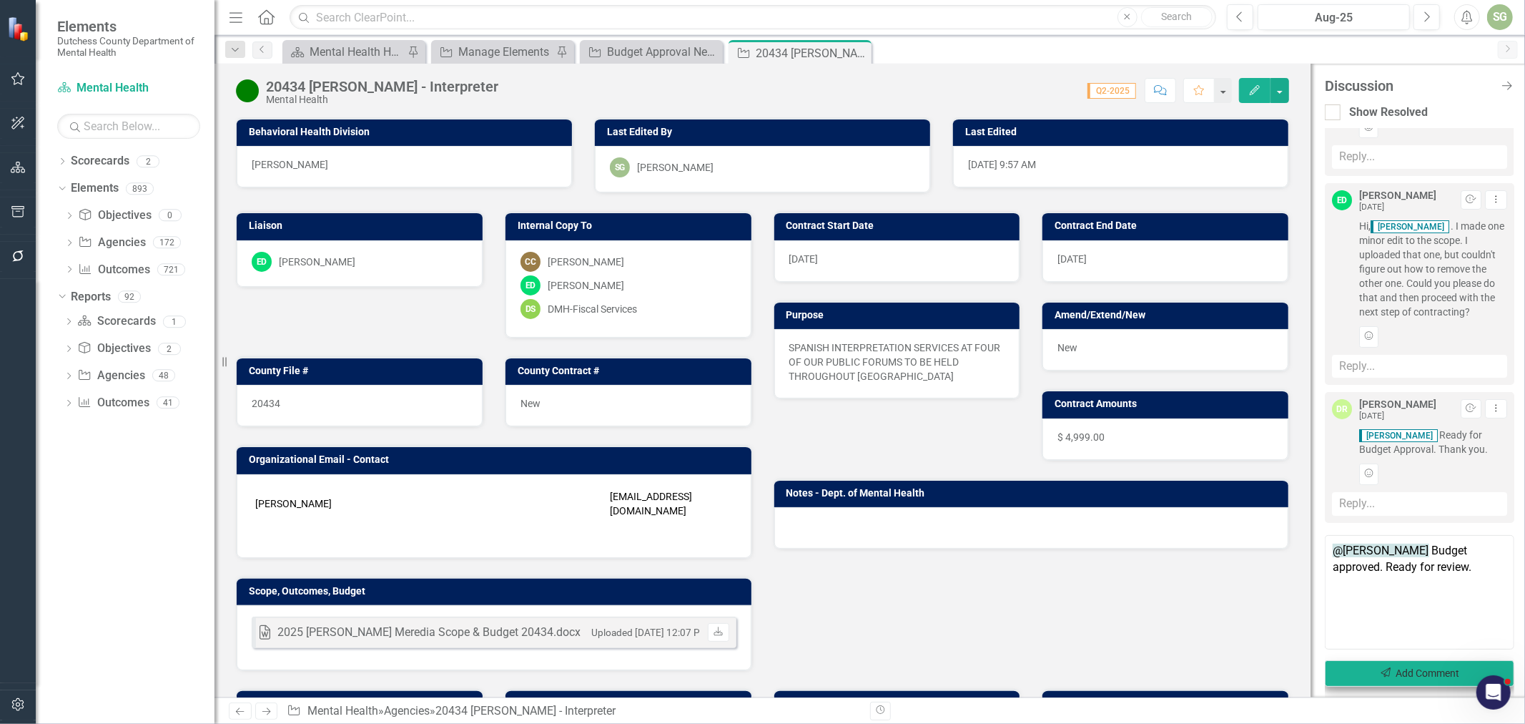
type textarea "@[PERSON_NAME] Budget approved. Ready for review."
click at [1411, 673] on button "Send Add Comment" at bounding box center [1419, 673] width 189 height 26
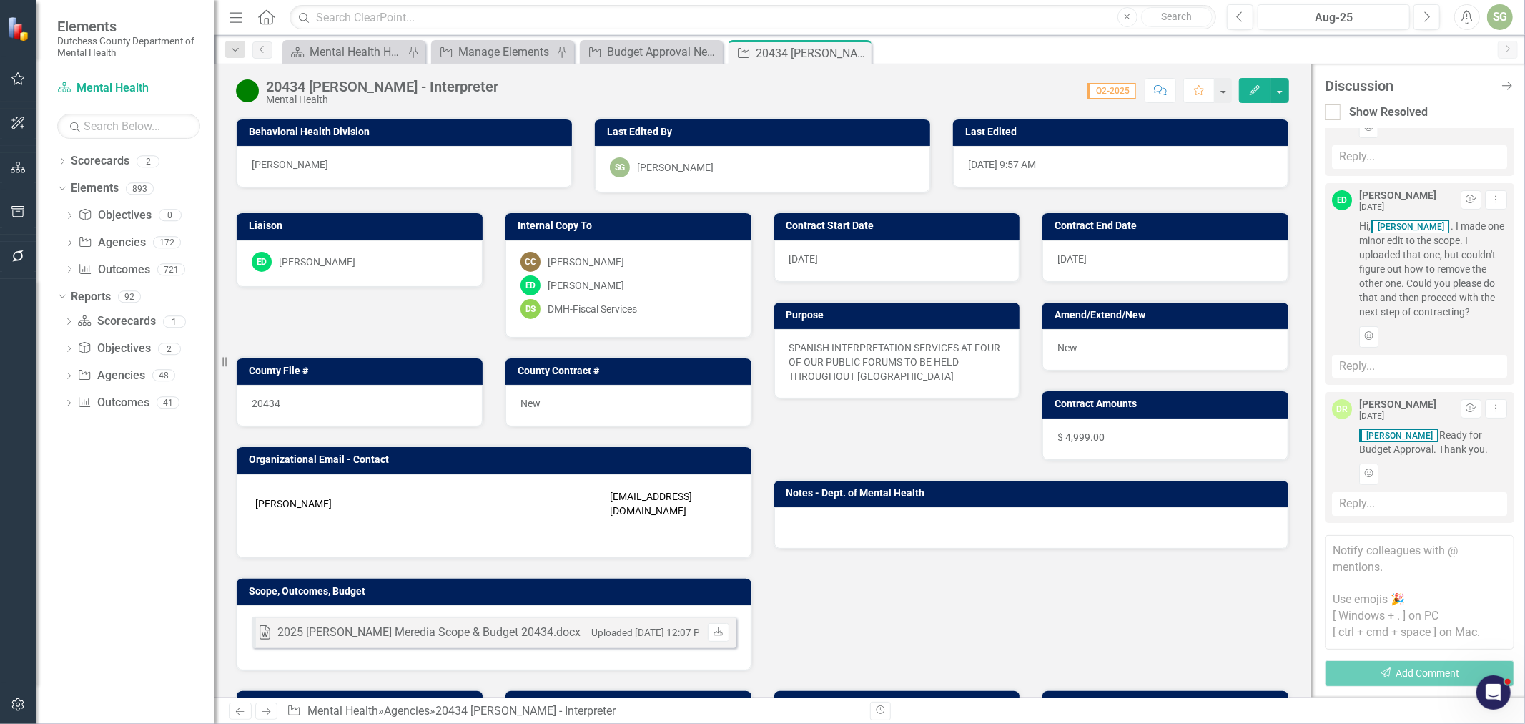
scroll to position [220, 0]
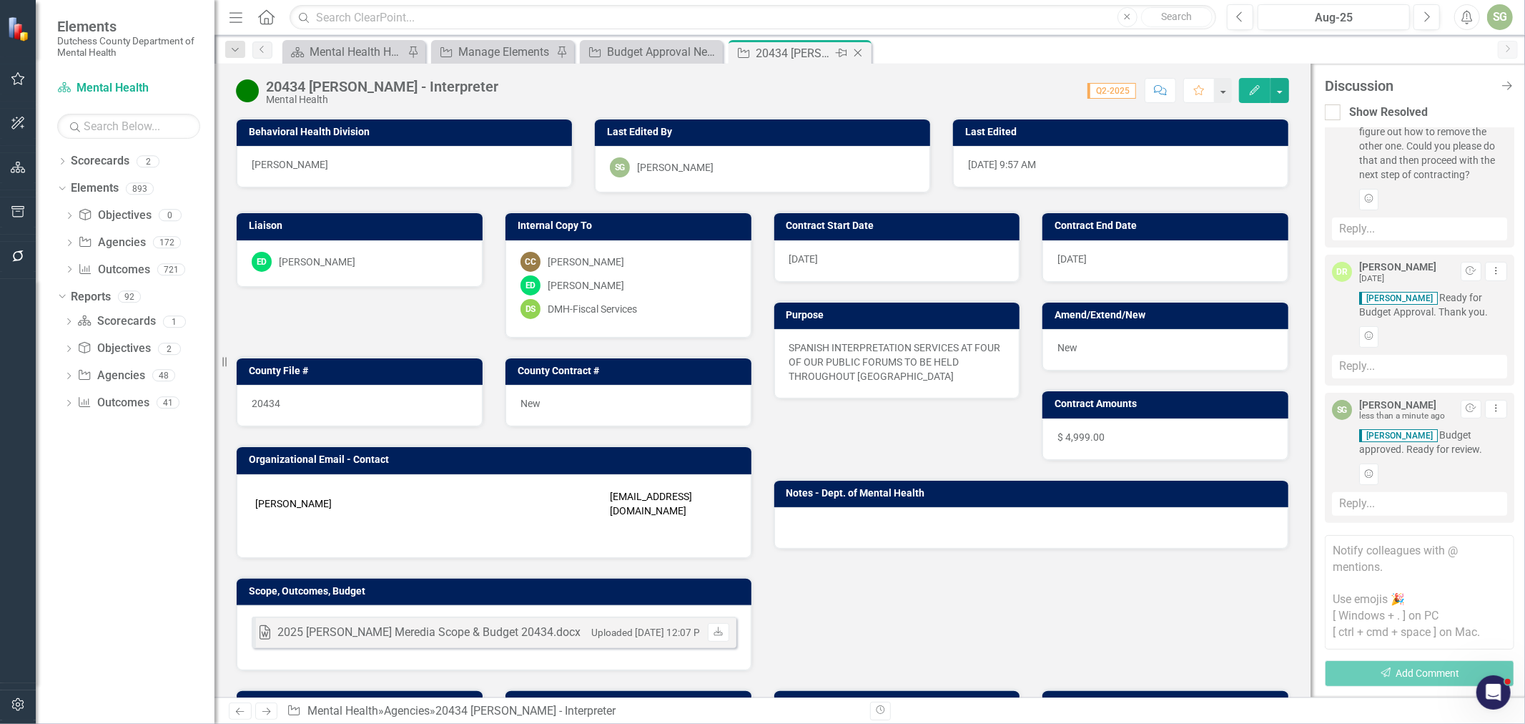
click at [857, 54] on icon "Close" at bounding box center [858, 52] width 14 height 11
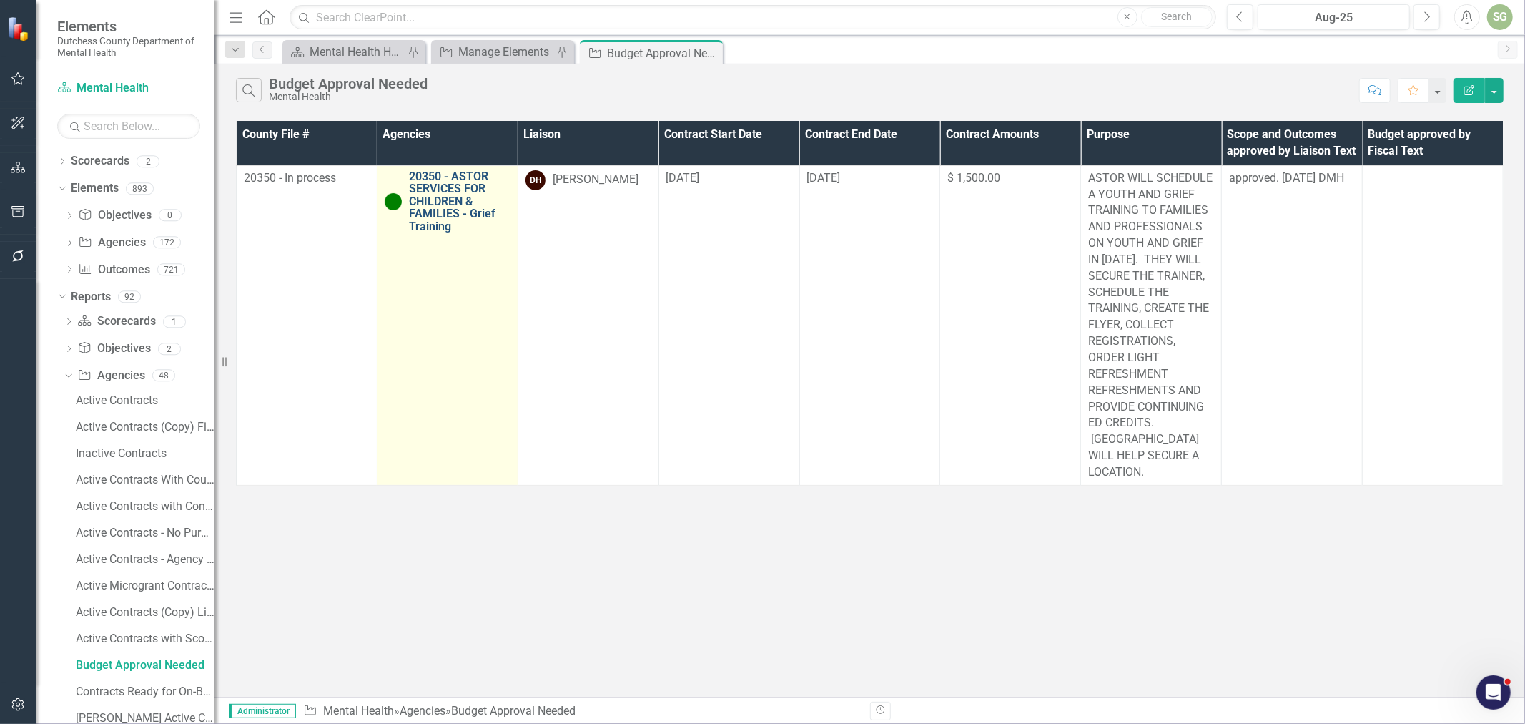
click at [484, 191] on link "20350 - ASTOR SERVICES FOR CHILDREN & FAMILIES - Grief Training" at bounding box center [460, 201] width 102 height 63
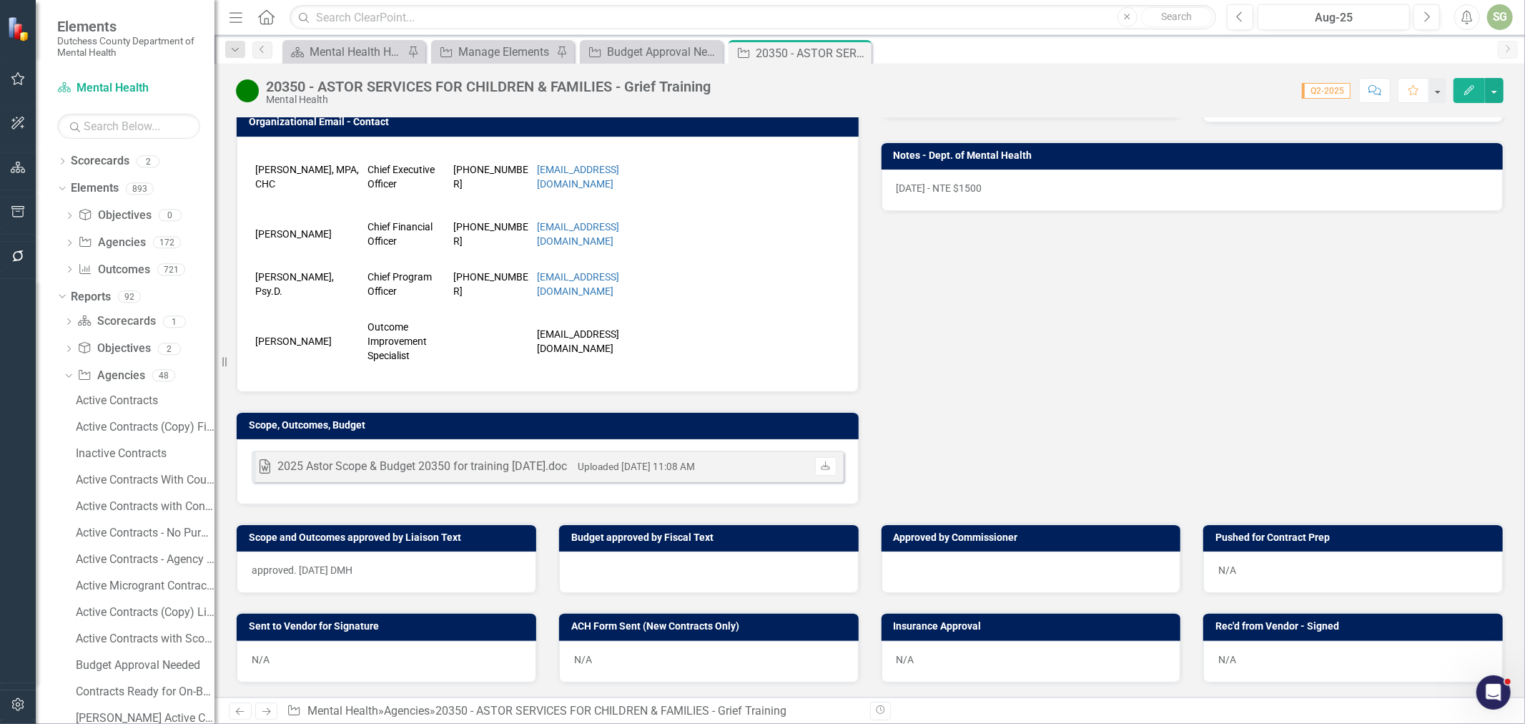
scroll to position [397, 0]
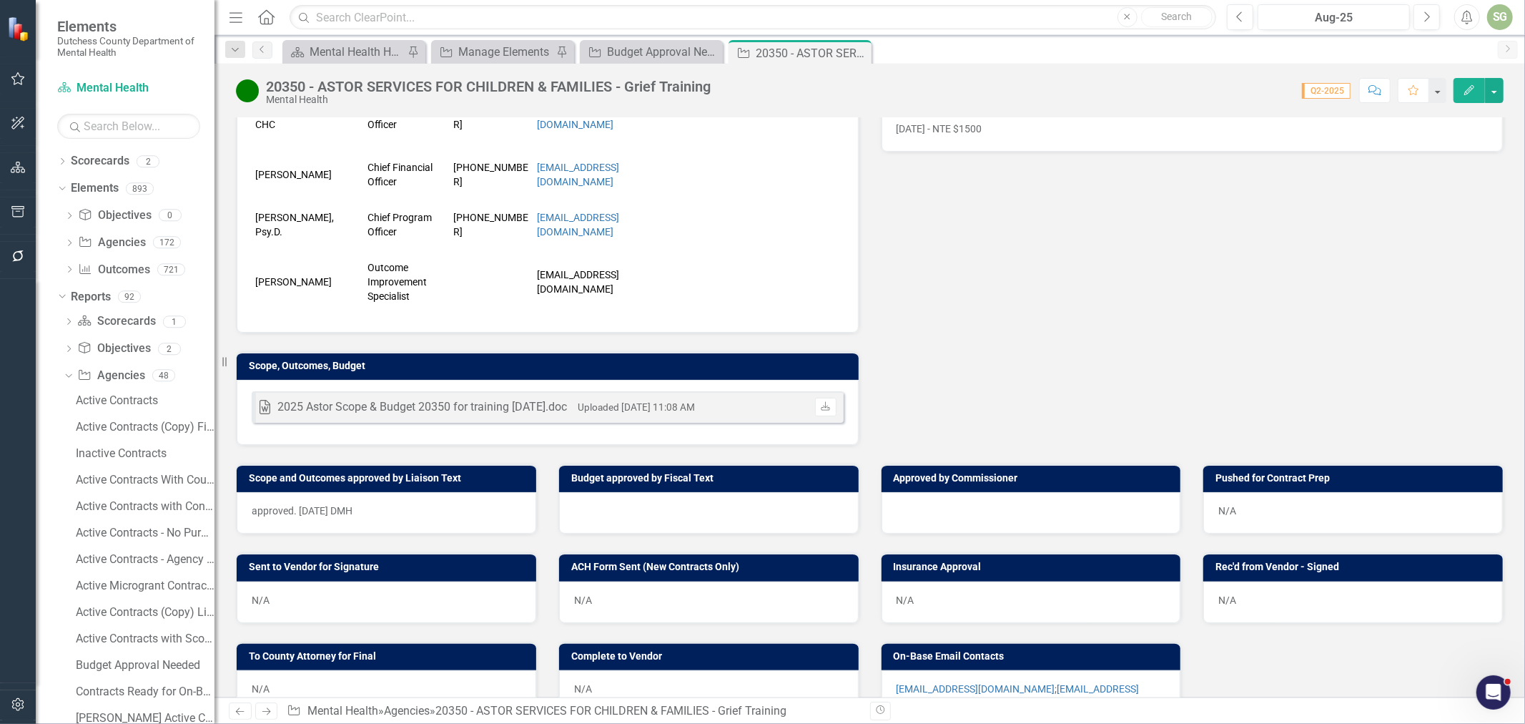
click at [626, 513] on div at bounding box center [709, 512] width 300 height 41
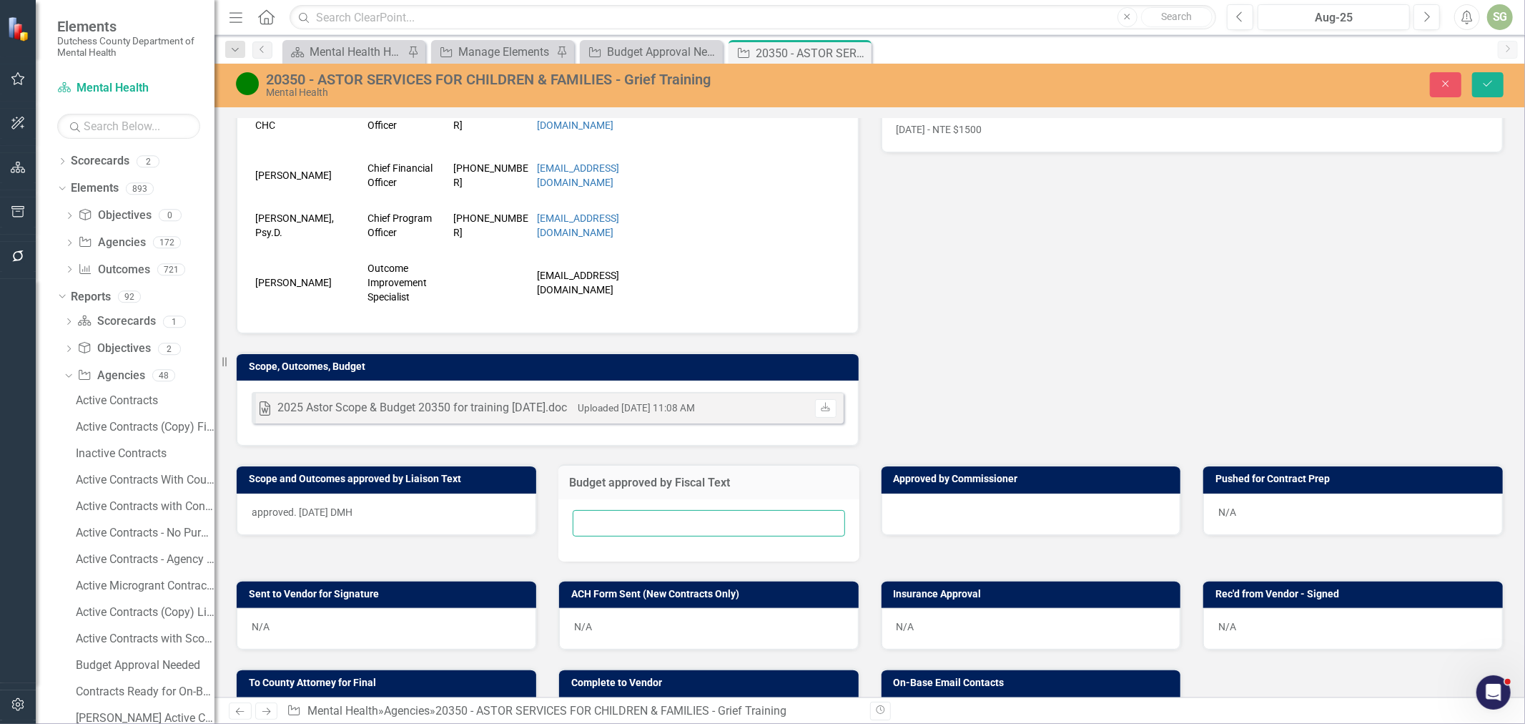
click at [618, 522] on input "text" at bounding box center [709, 523] width 272 height 26
type input "[DATE]"
click at [1472, 72] on button "Save" at bounding box center [1487, 84] width 31 height 25
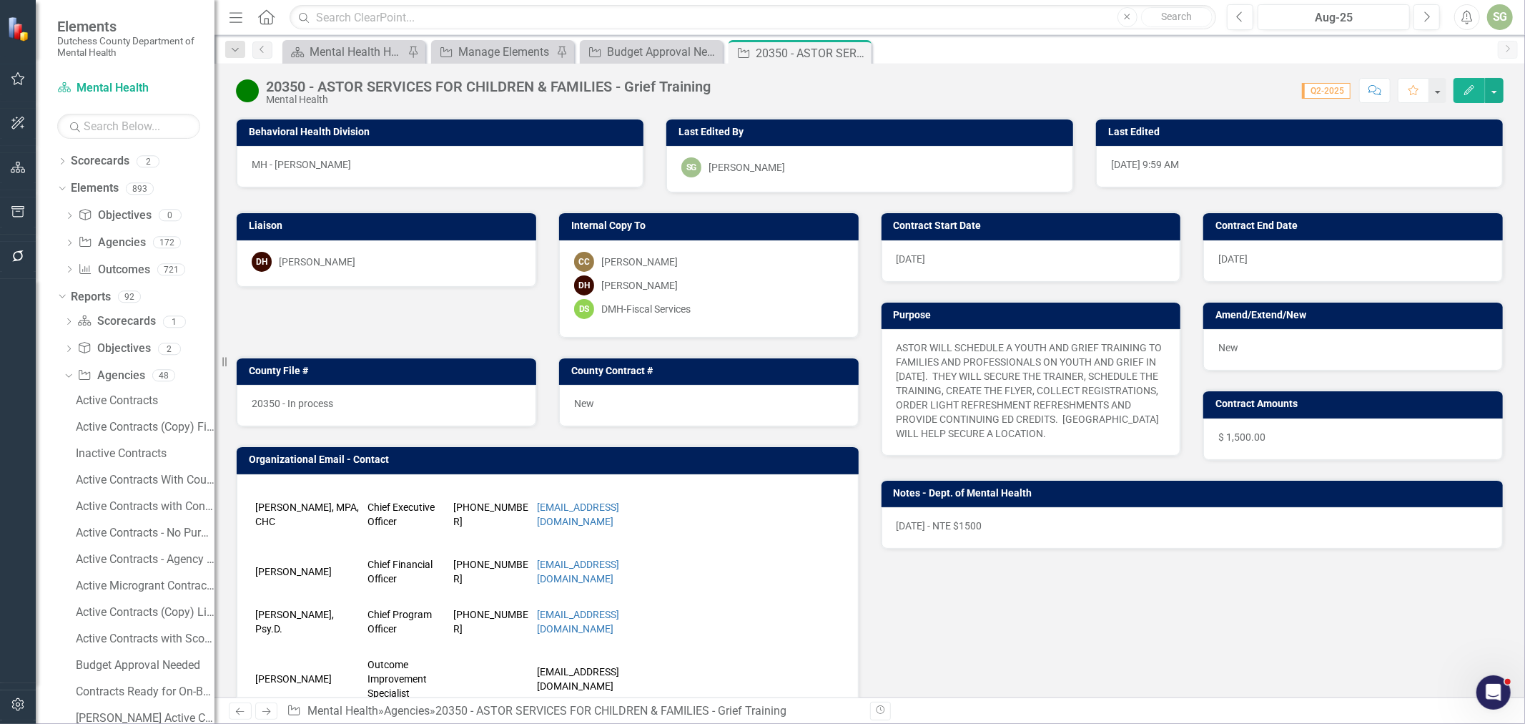
click at [1369, 86] on icon "button" at bounding box center [1374, 90] width 13 height 10
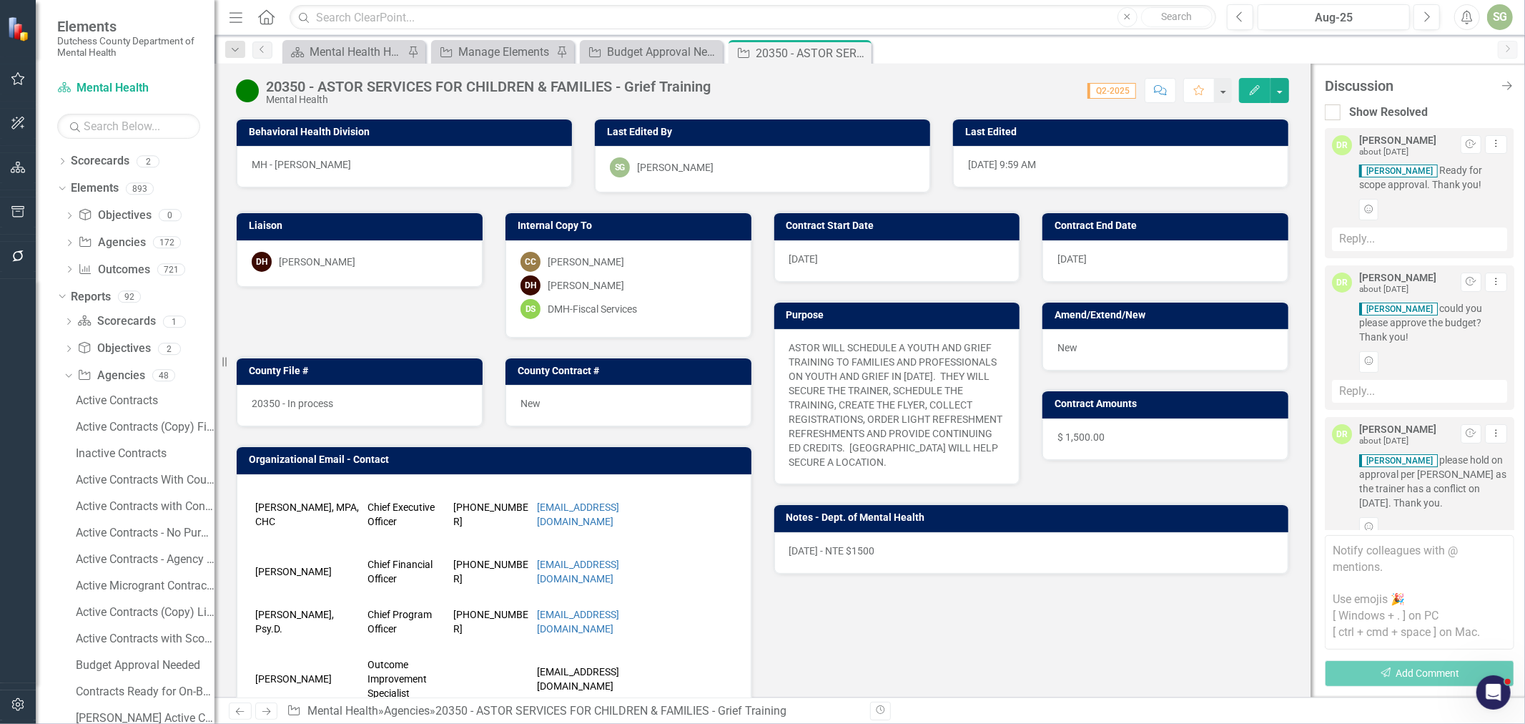
scroll to position [312, 0]
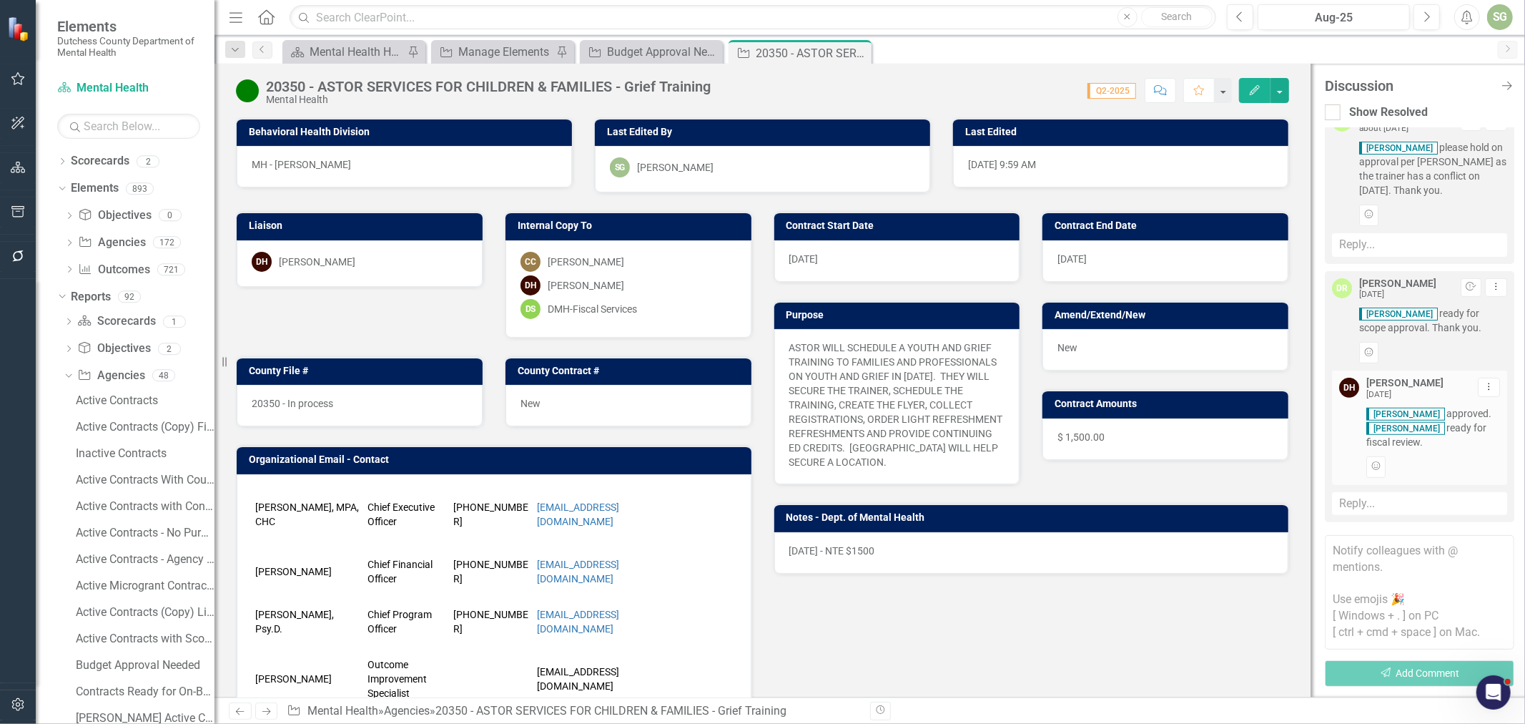
click at [1433, 555] on textarea at bounding box center [1419, 592] width 189 height 114
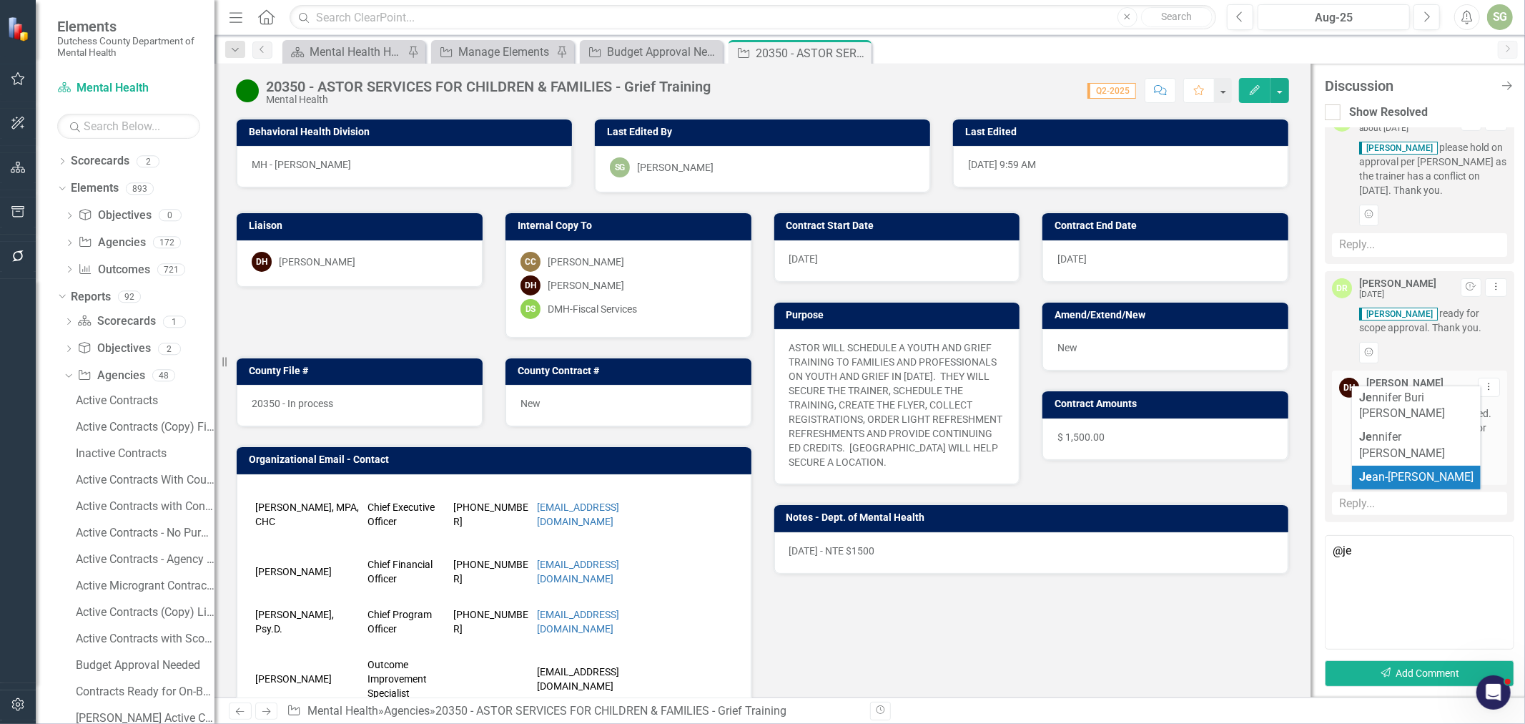
click at [1454, 470] on span "Je an-[PERSON_NAME]" at bounding box center [1416, 477] width 114 height 14
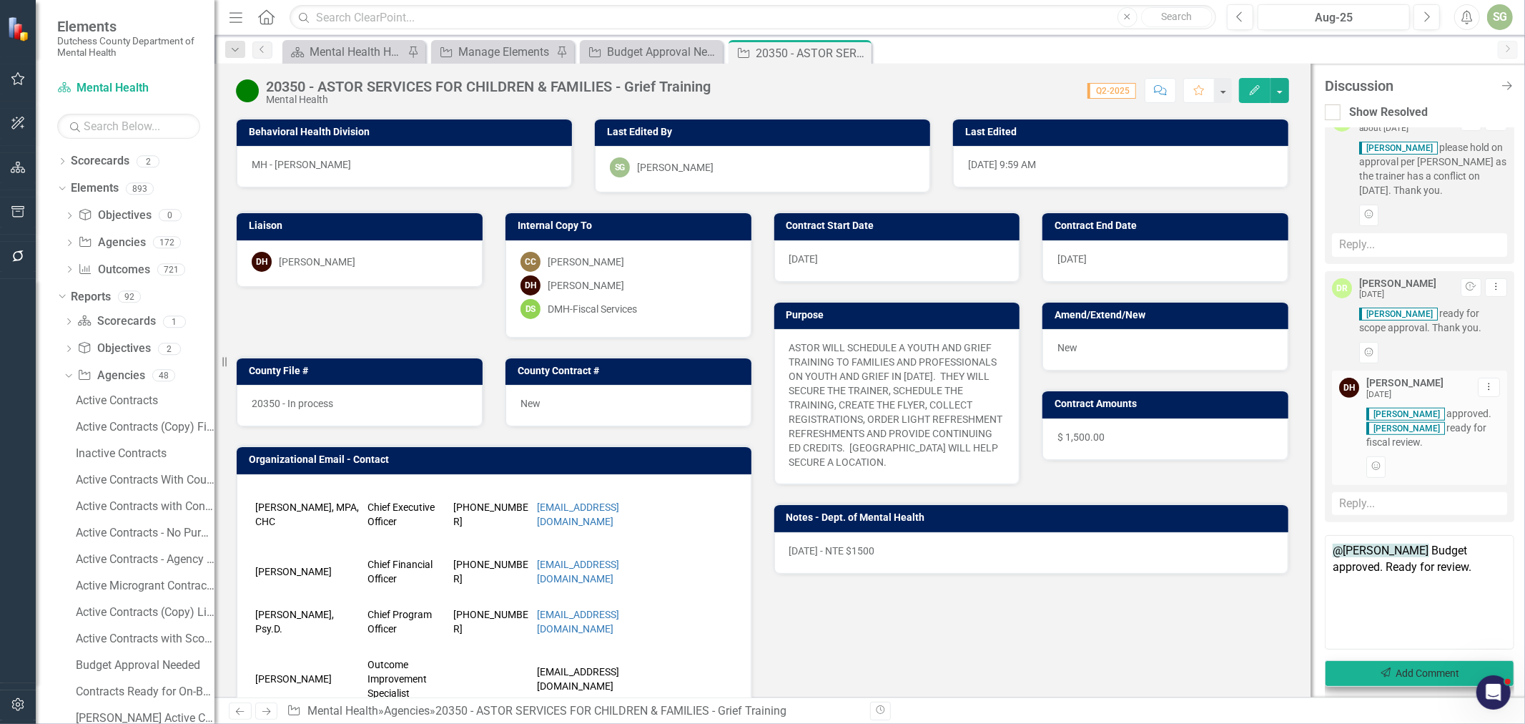
type textarea "@[PERSON_NAME] Budget approved. Ready for review."
click at [1437, 676] on button "Send Add Comment" at bounding box center [1419, 673] width 189 height 26
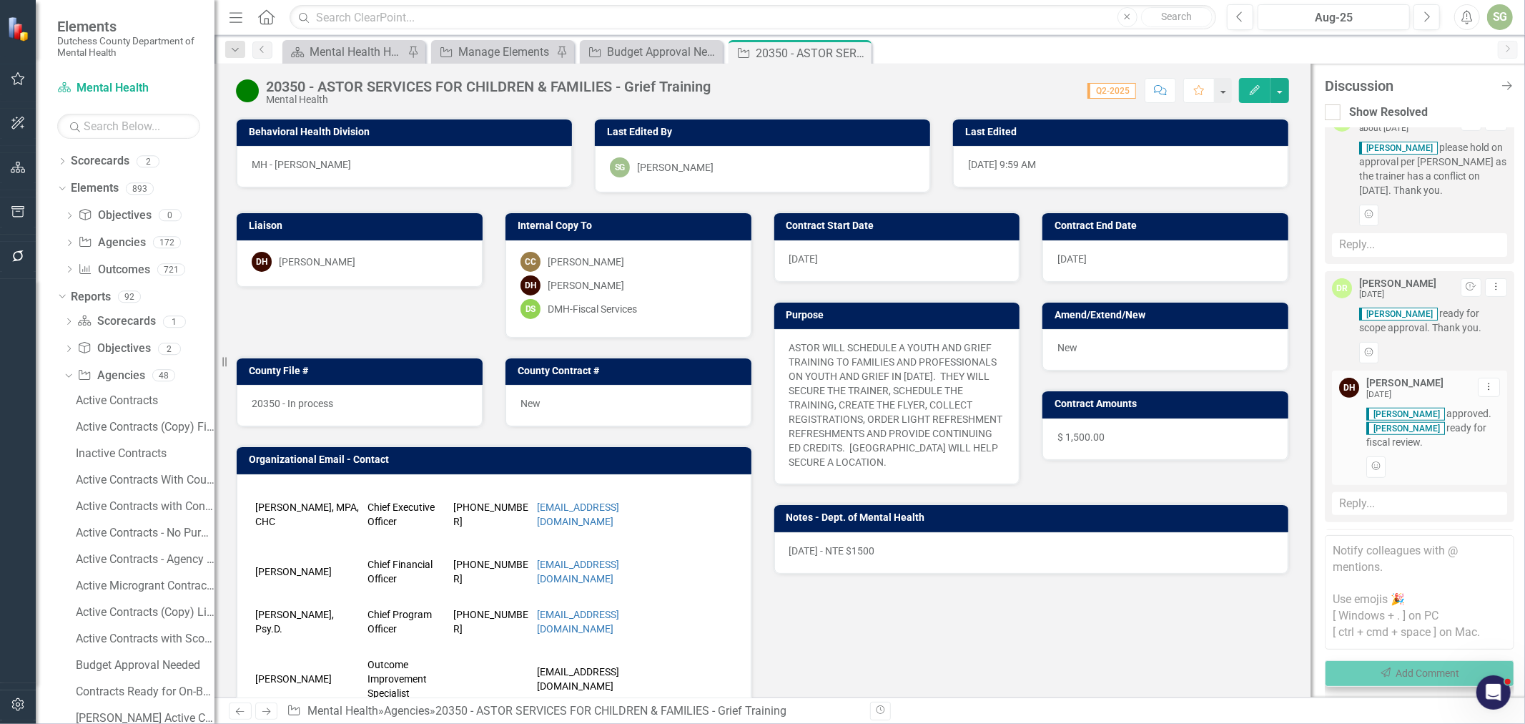
scroll to position [450, 0]
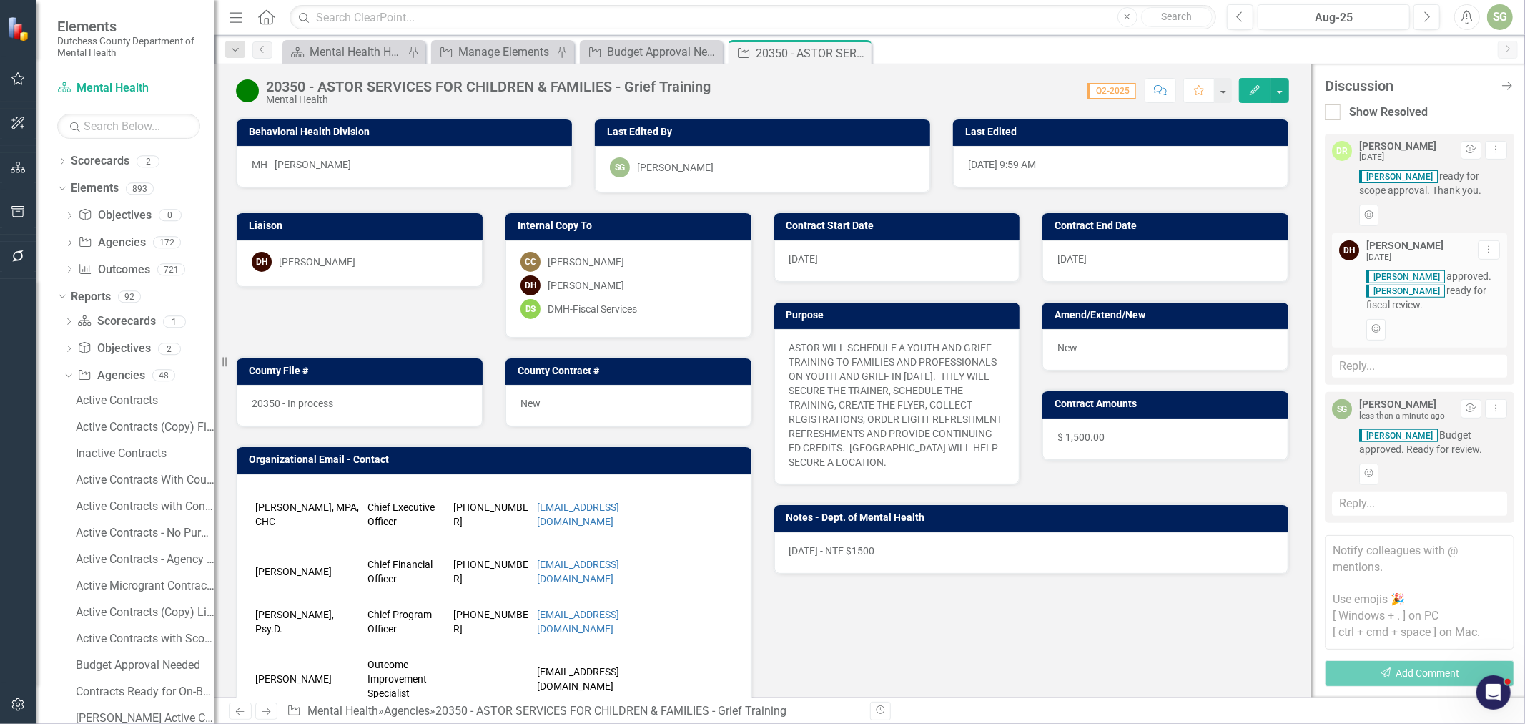
click at [1511, 87] on icon "Close Discussion Bar" at bounding box center [1507, 85] width 14 height 11
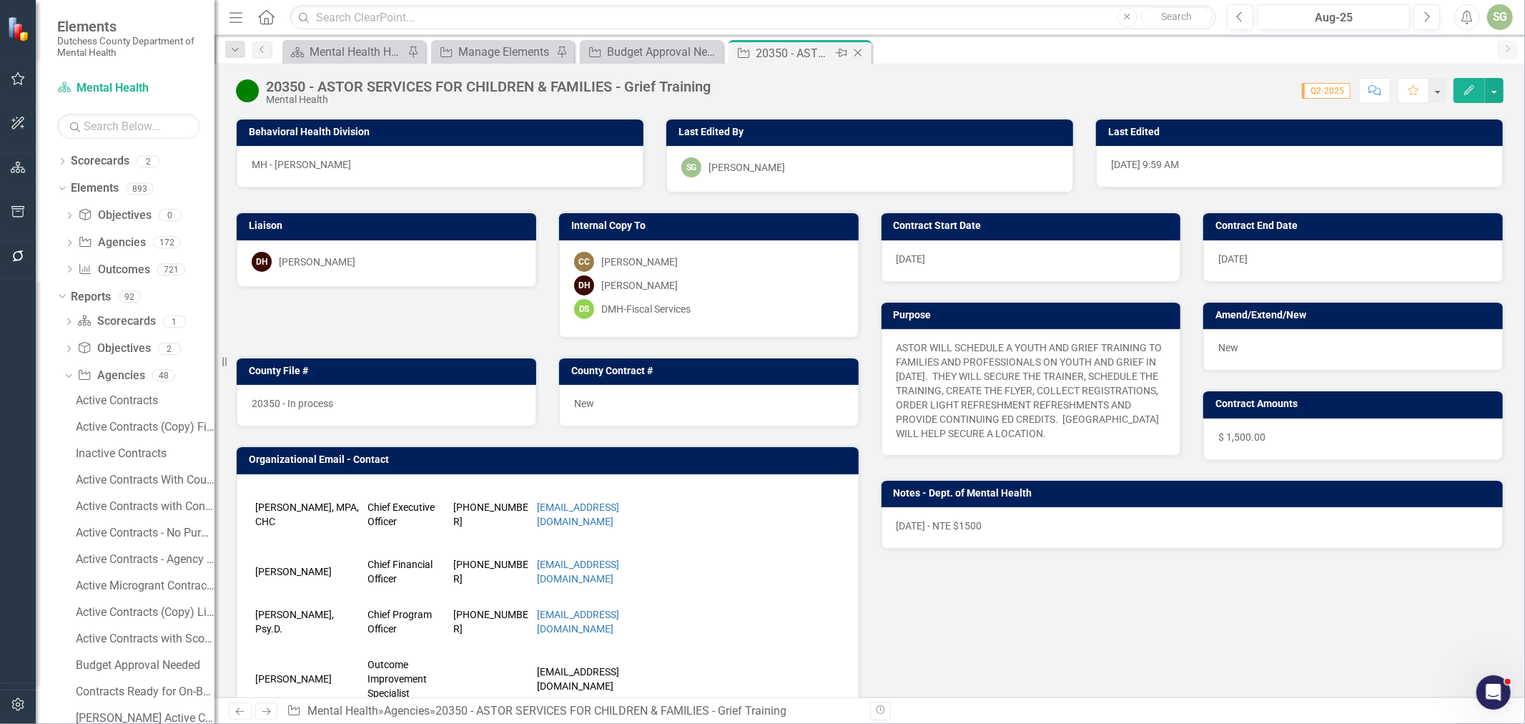
click at [857, 54] on icon "Close" at bounding box center [858, 52] width 14 height 11
